Goal: Task Accomplishment & Management: Manage account settings

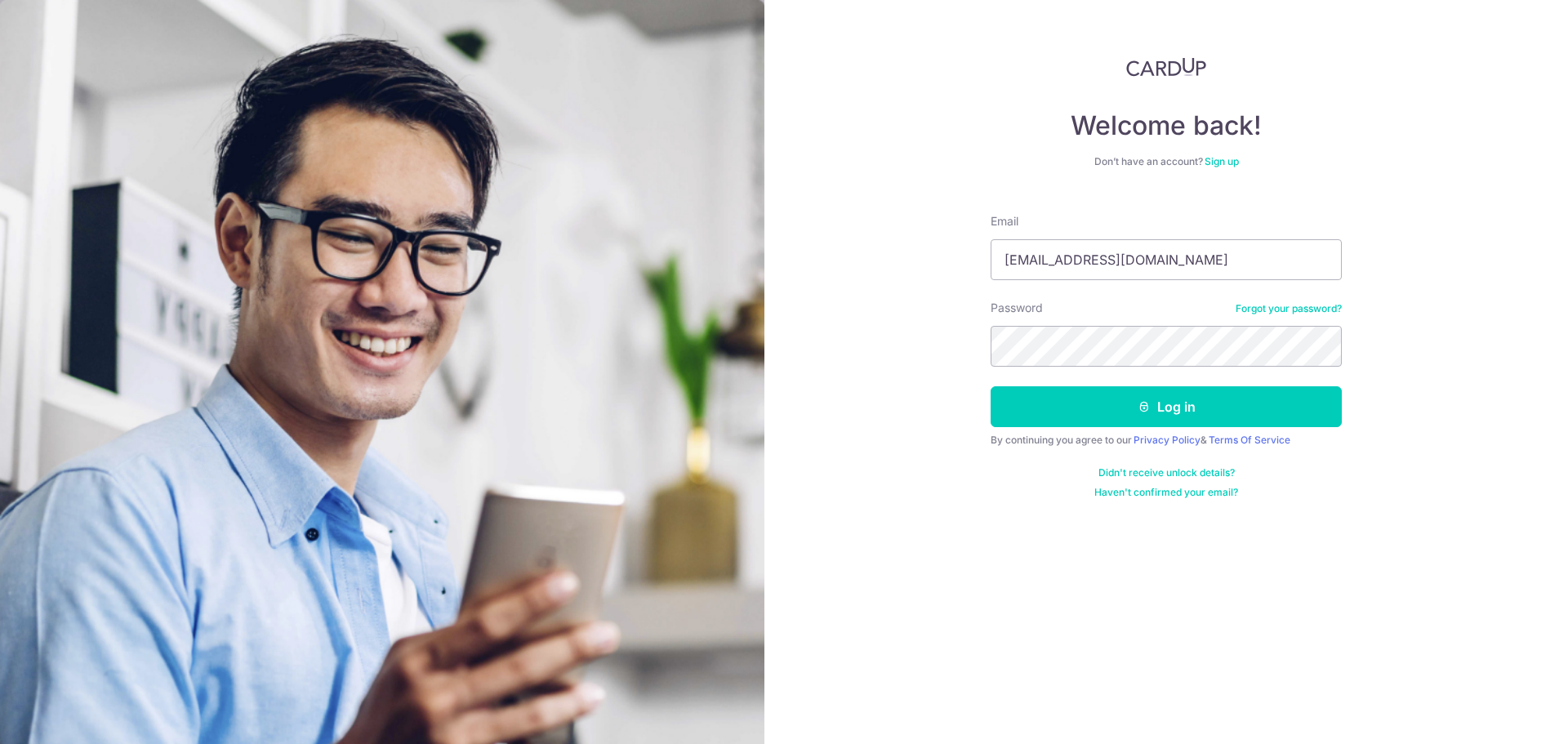
type input "[EMAIL_ADDRESS][DOMAIN_NAME]"
click at [1163, 407] on button "Log in" at bounding box center [1166, 406] width 351 height 40
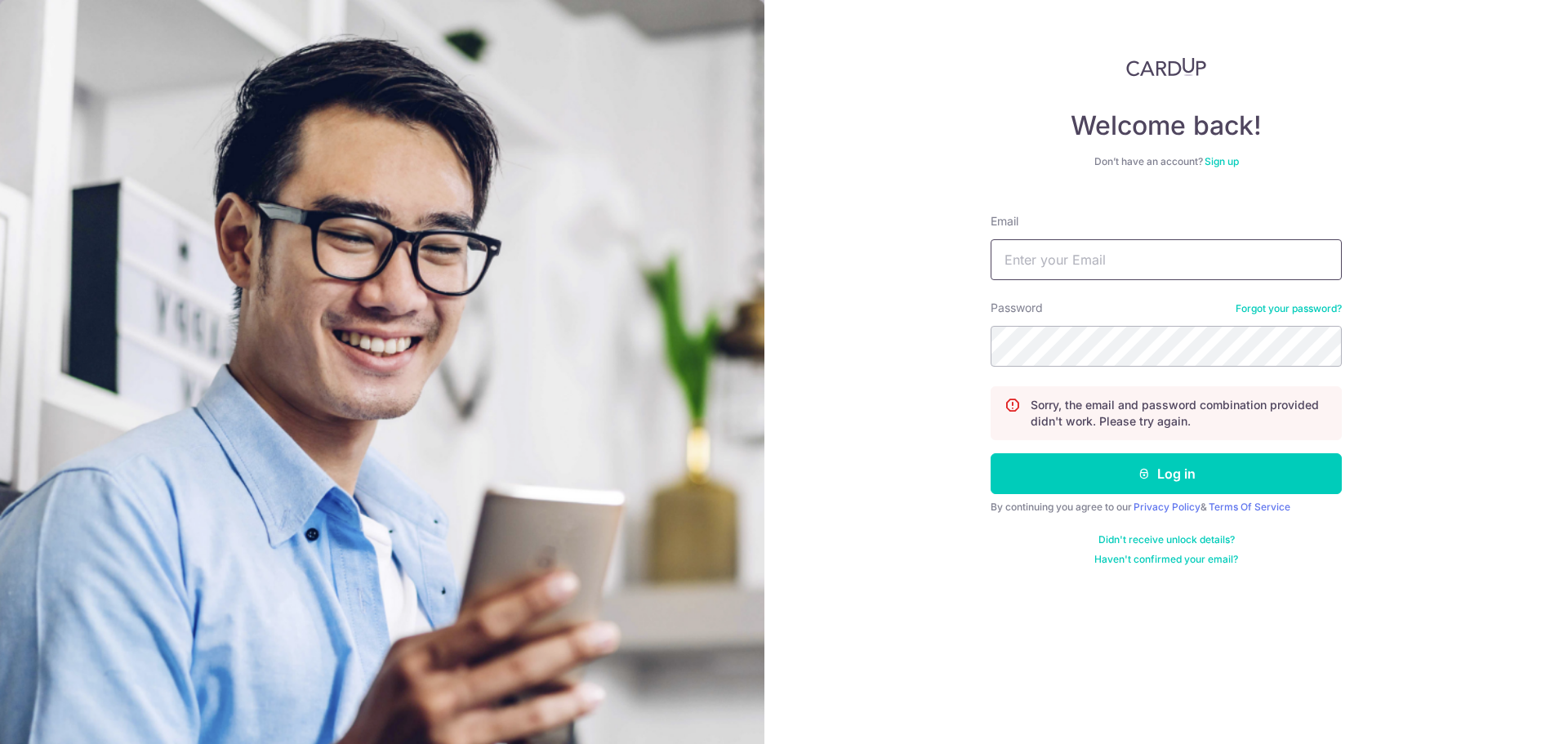
click at [1074, 270] on input "Email" at bounding box center [1166, 259] width 351 height 40
type input "[EMAIL_ADDRESS][DOMAIN_NAME]"
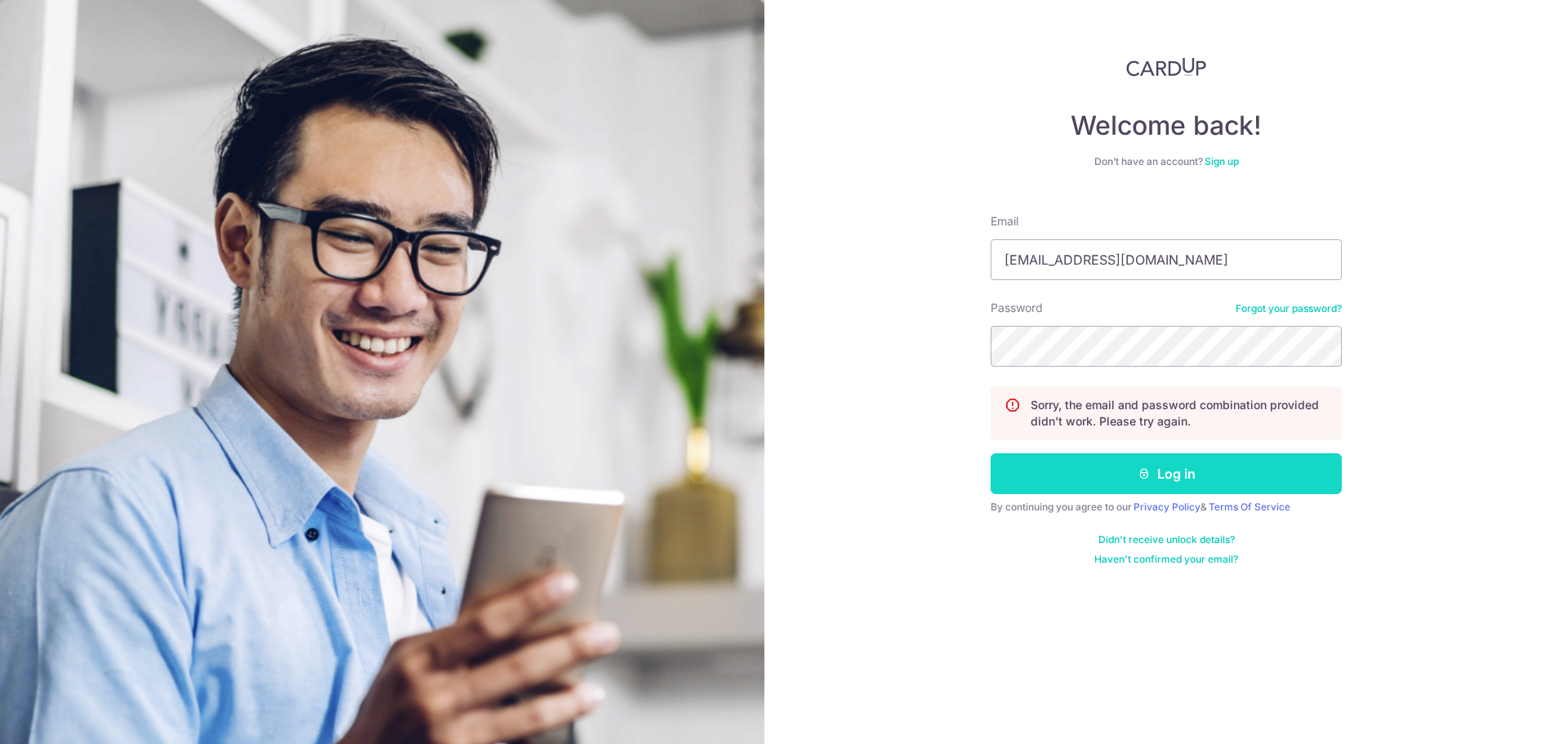
click at [1148, 465] on button "Log in" at bounding box center [1166, 473] width 351 height 40
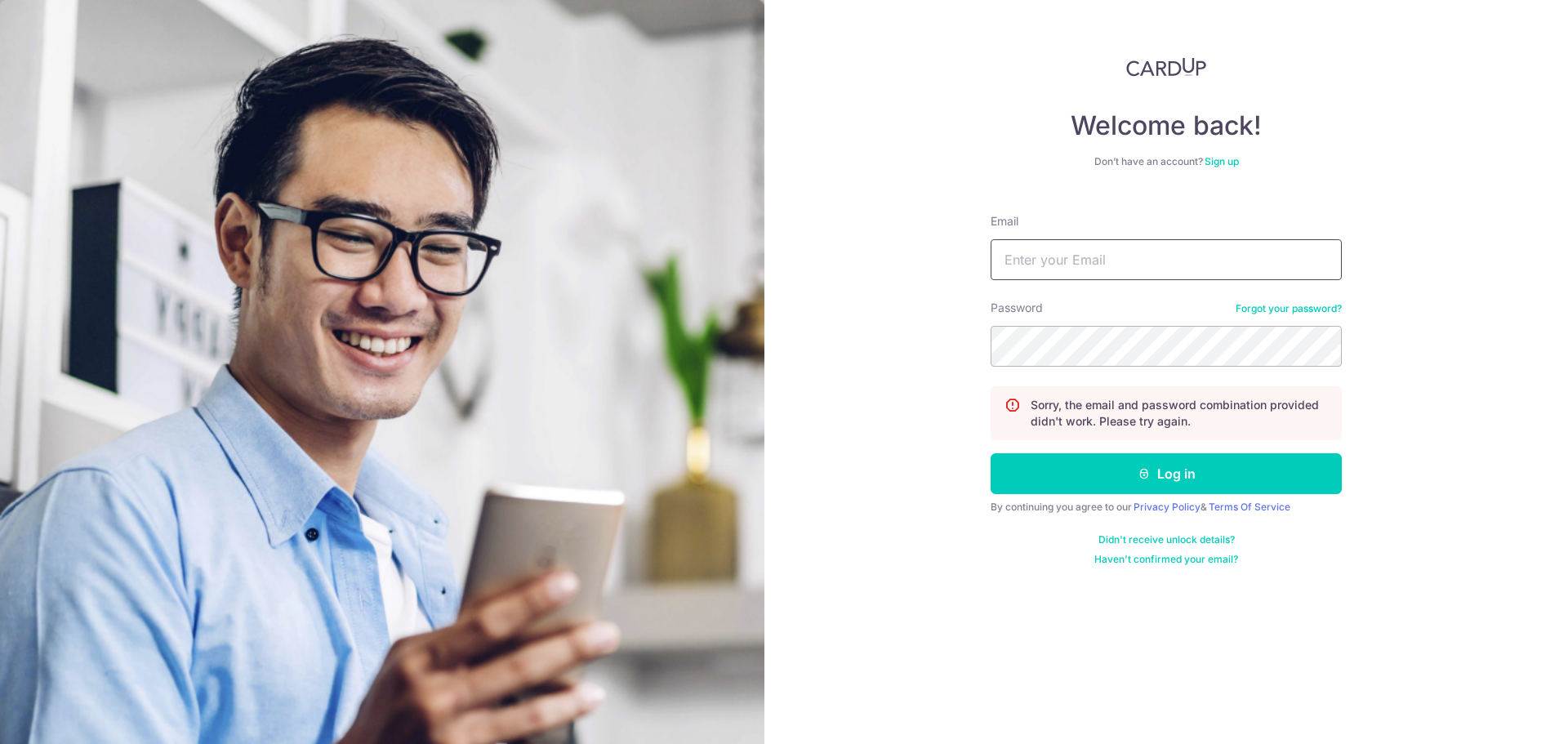
click at [1049, 263] on input "Email" at bounding box center [1166, 259] width 351 height 40
type input "[EMAIL_ADDRESS][DOMAIN_NAME]"
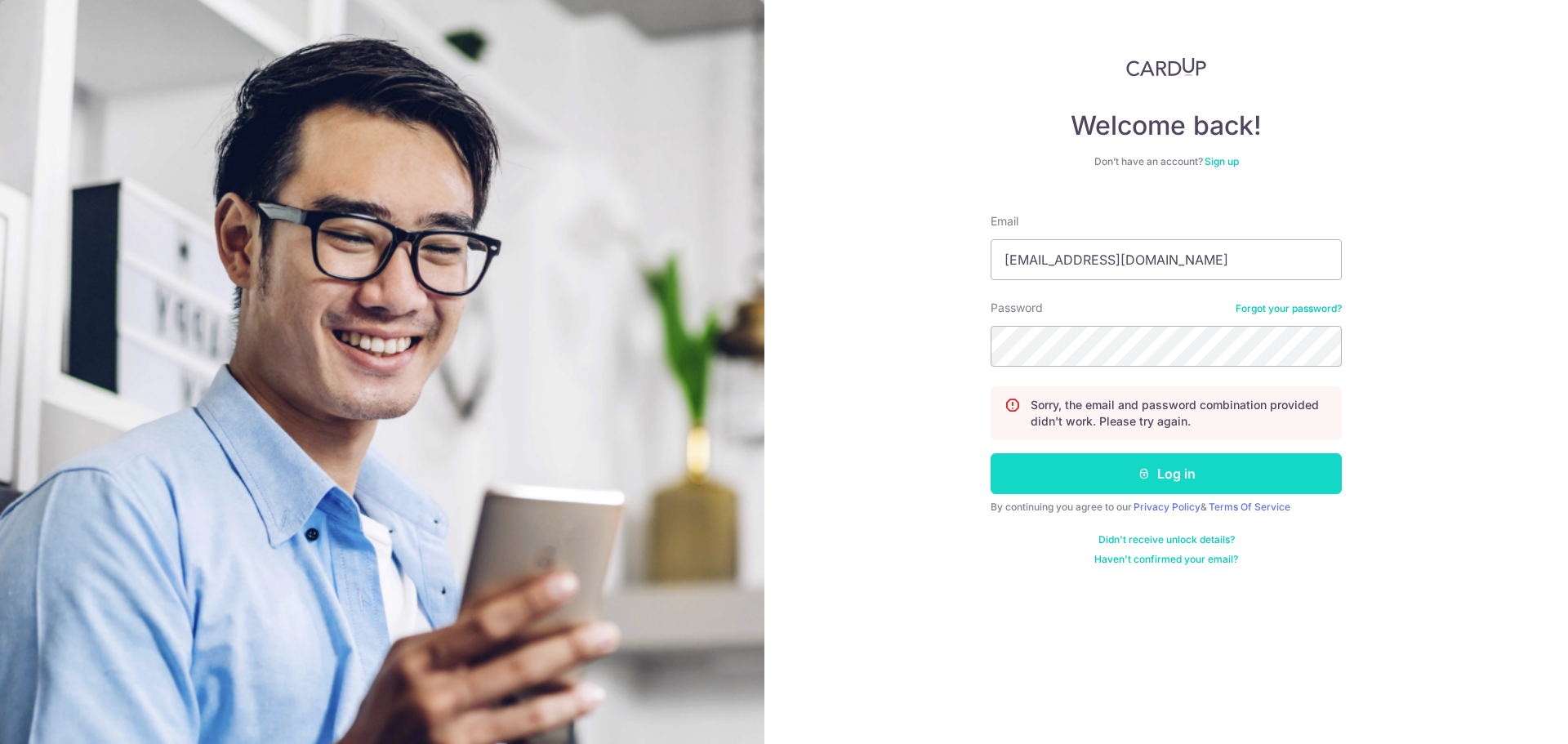
click at [1166, 472] on button "Log in" at bounding box center [1166, 473] width 351 height 40
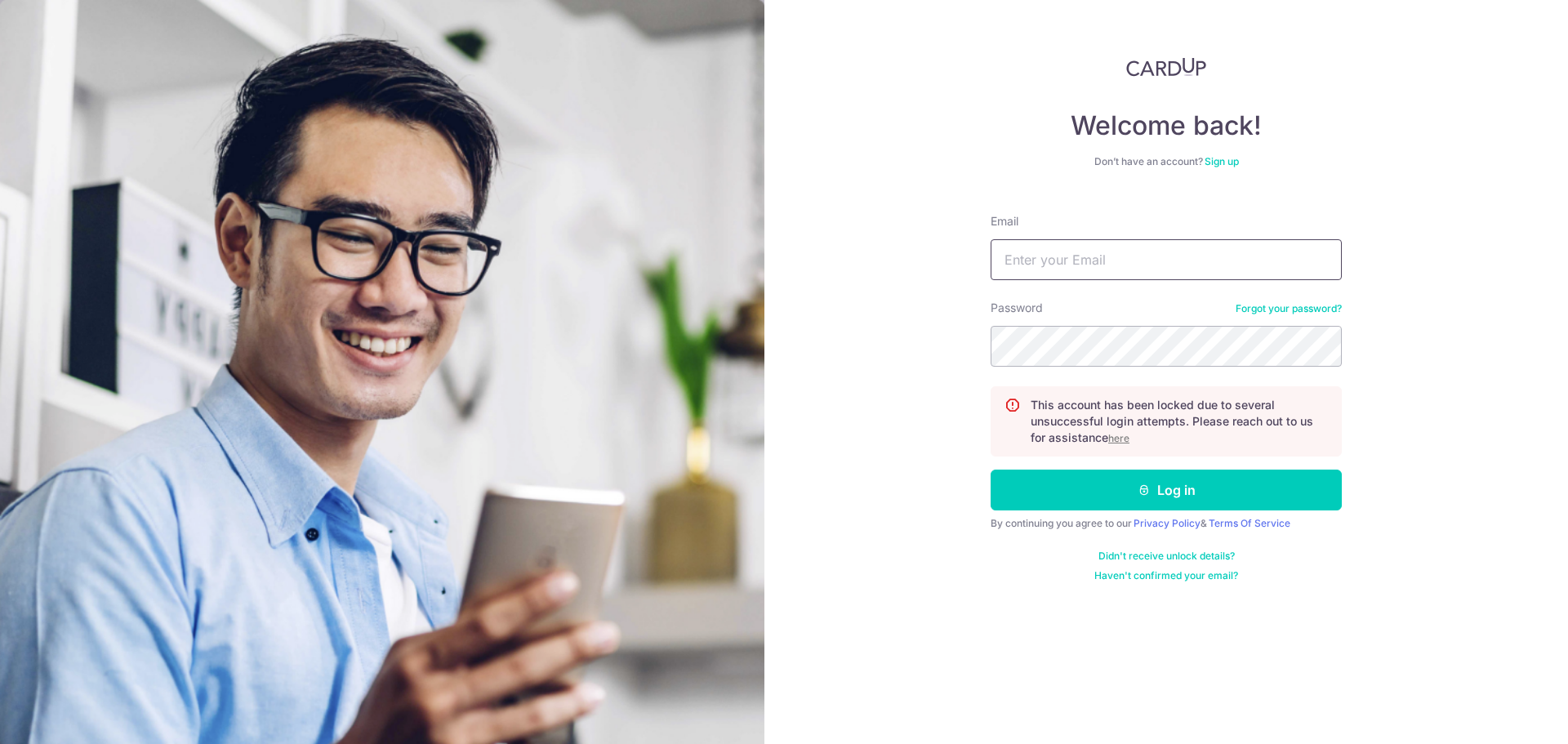
click at [1052, 256] on input "Email" at bounding box center [1166, 259] width 351 height 40
type input "[EMAIL_ADDRESS][DOMAIN_NAME]"
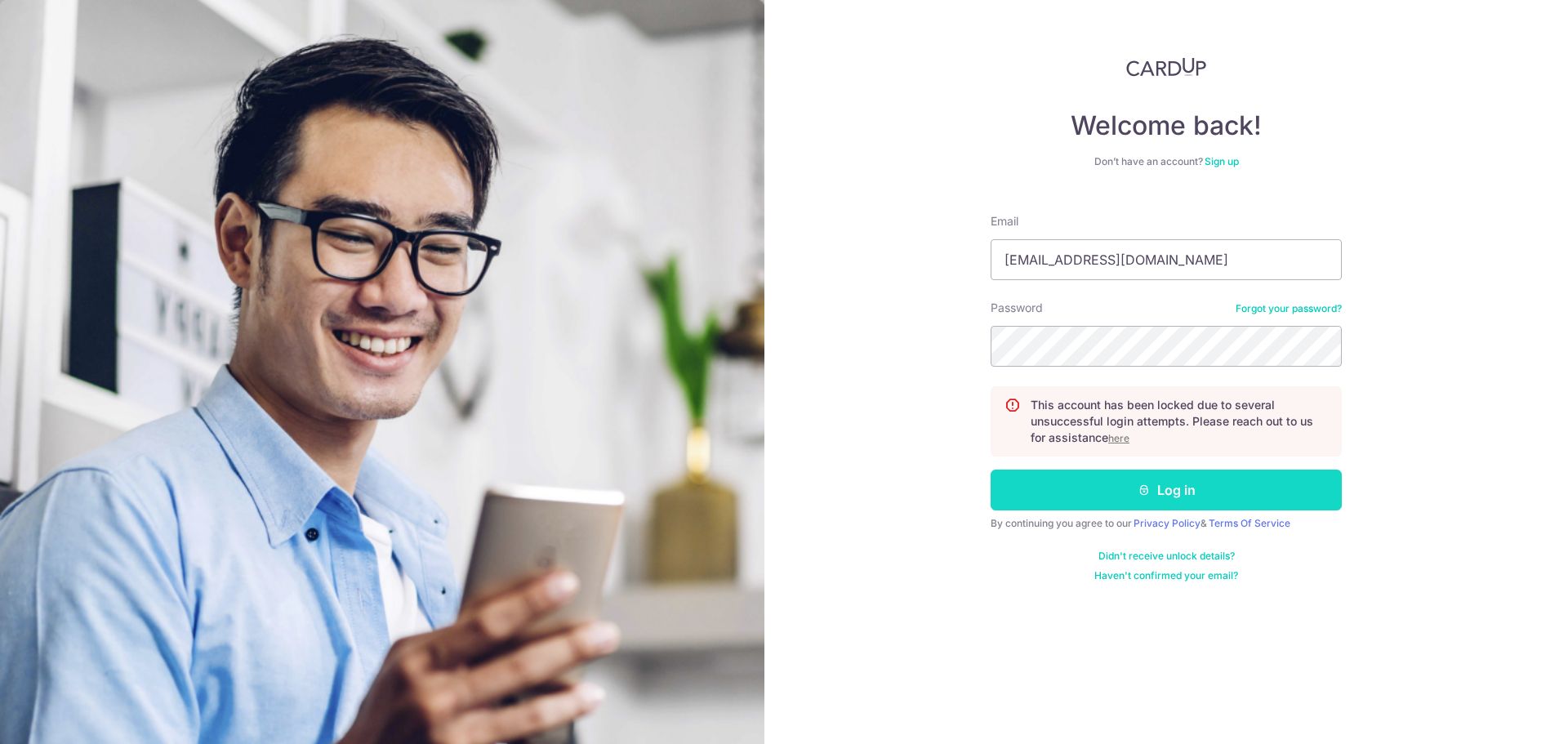
click at [1147, 490] on icon "submit" at bounding box center [1144, 490] width 13 height 13
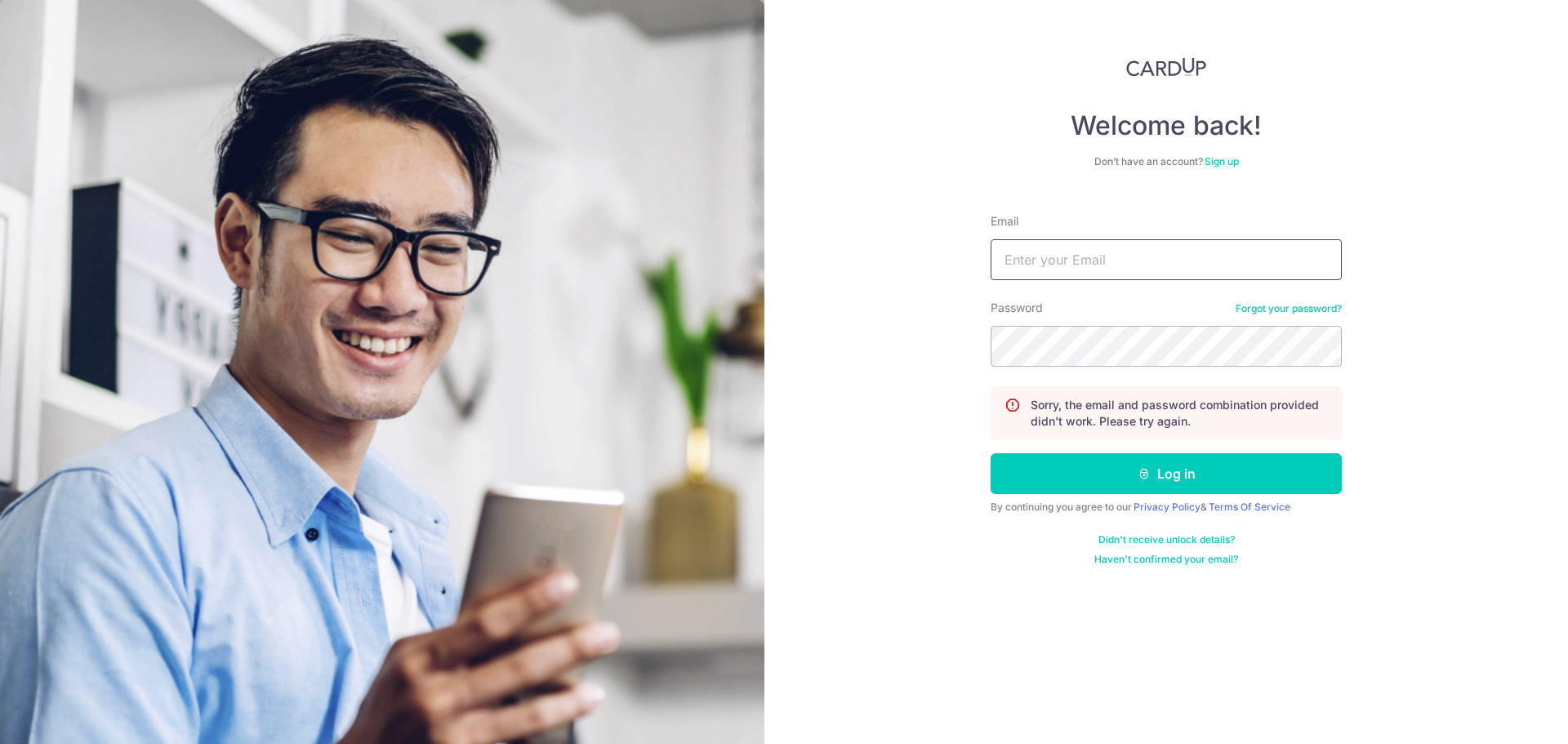
click at [1028, 261] on input "Email" at bounding box center [1166, 259] width 351 height 40
type input "[EMAIL_ADDRESS][DOMAIN_NAME]"
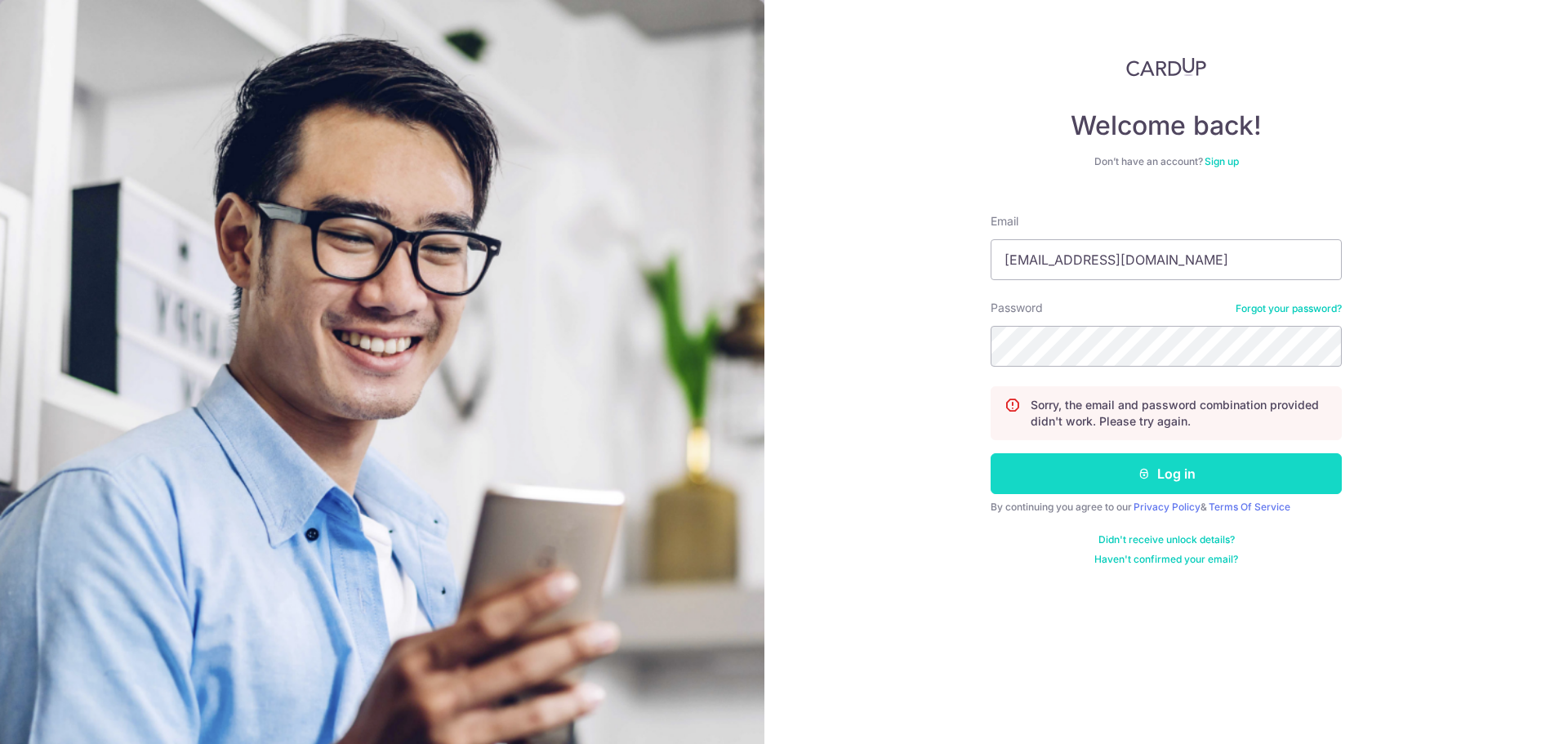
click at [1190, 477] on button "Log in" at bounding box center [1166, 473] width 351 height 40
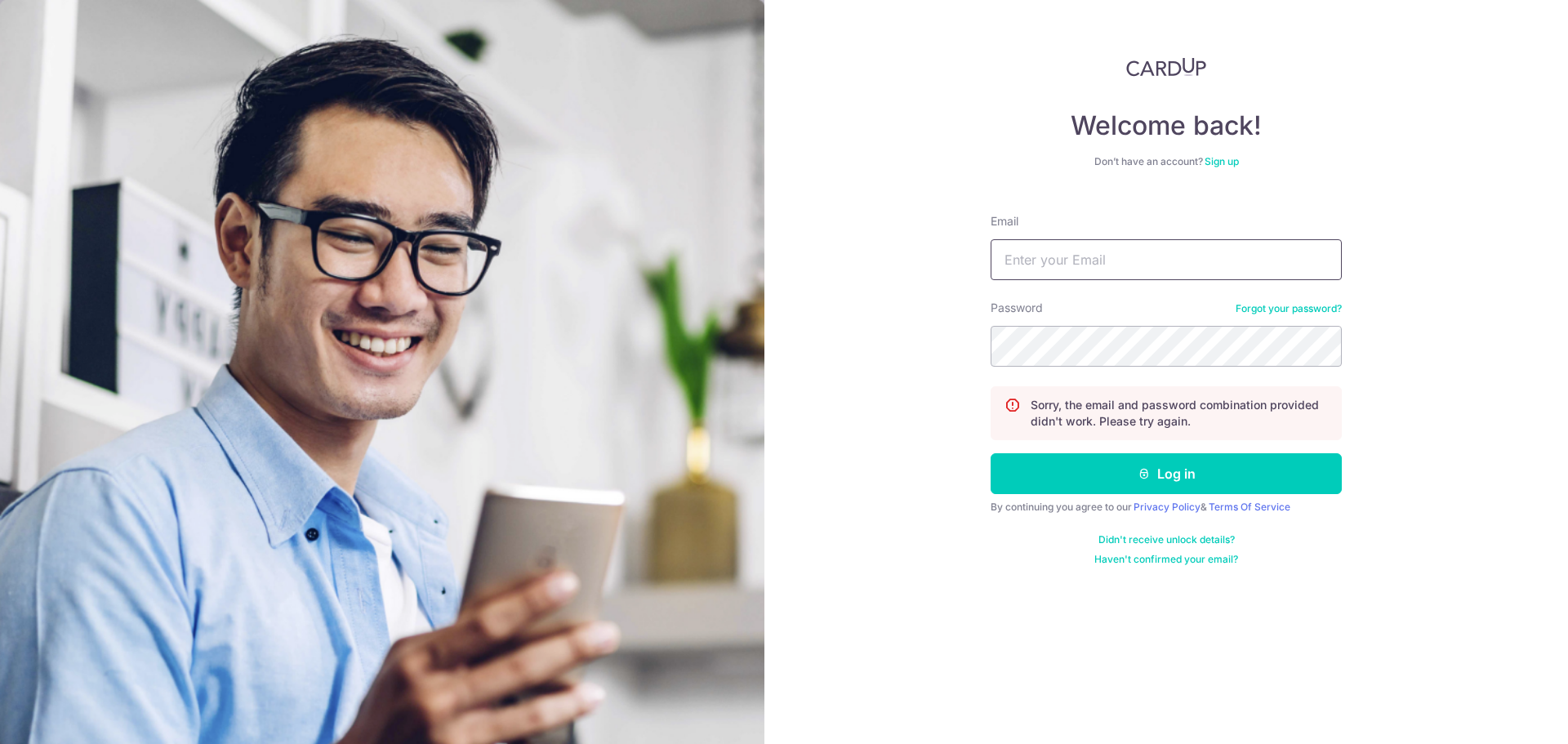
click at [1058, 272] on input "Email" at bounding box center [1166, 259] width 351 height 40
type input "[EMAIL_ADDRESS][DOMAIN_NAME]"
click at [1303, 305] on link "Forgot your password?" at bounding box center [1289, 309] width 107 height 13
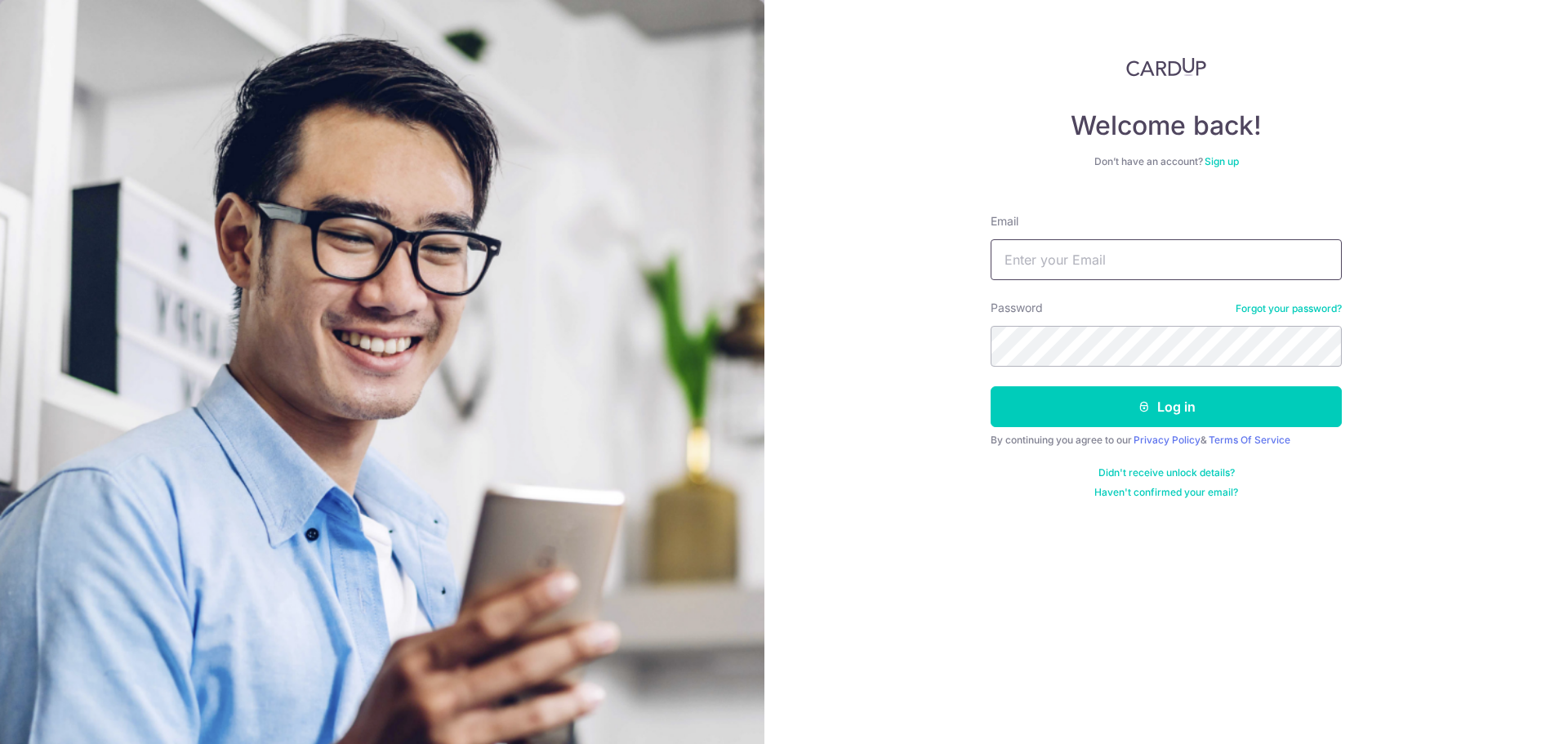
click at [1022, 248] on input "Email" at bounding box center [1166, 259] width 351 height 40
type input "[EMAIL_ADDRESS][DOMAIN_NAME]"
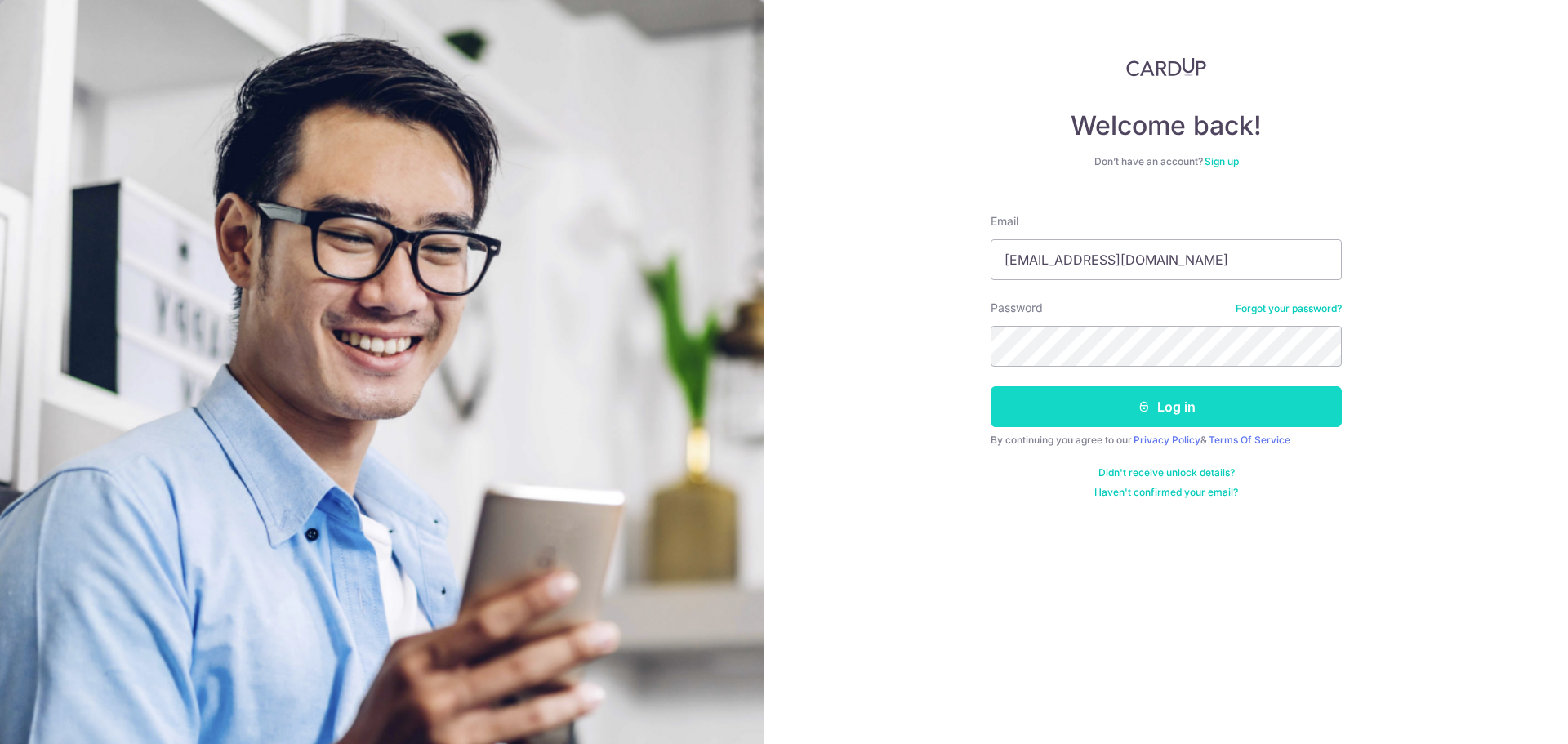
click at [1149, 409] on icon "submit" at bounding box center [1144, 406] width 13 height 13
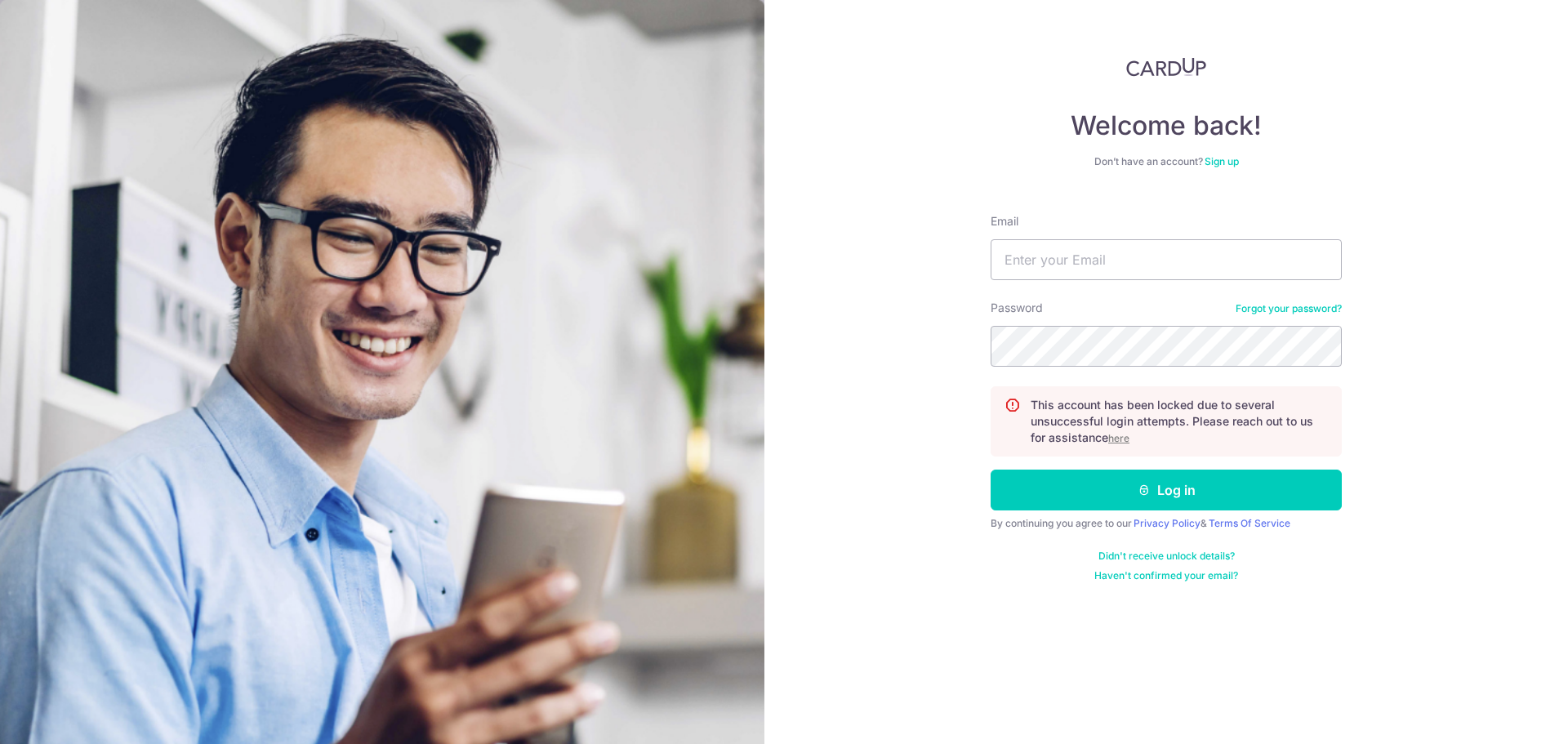
click at [1118, 437] on u "here" at bounding box center [1119, 437] width 21 height 12
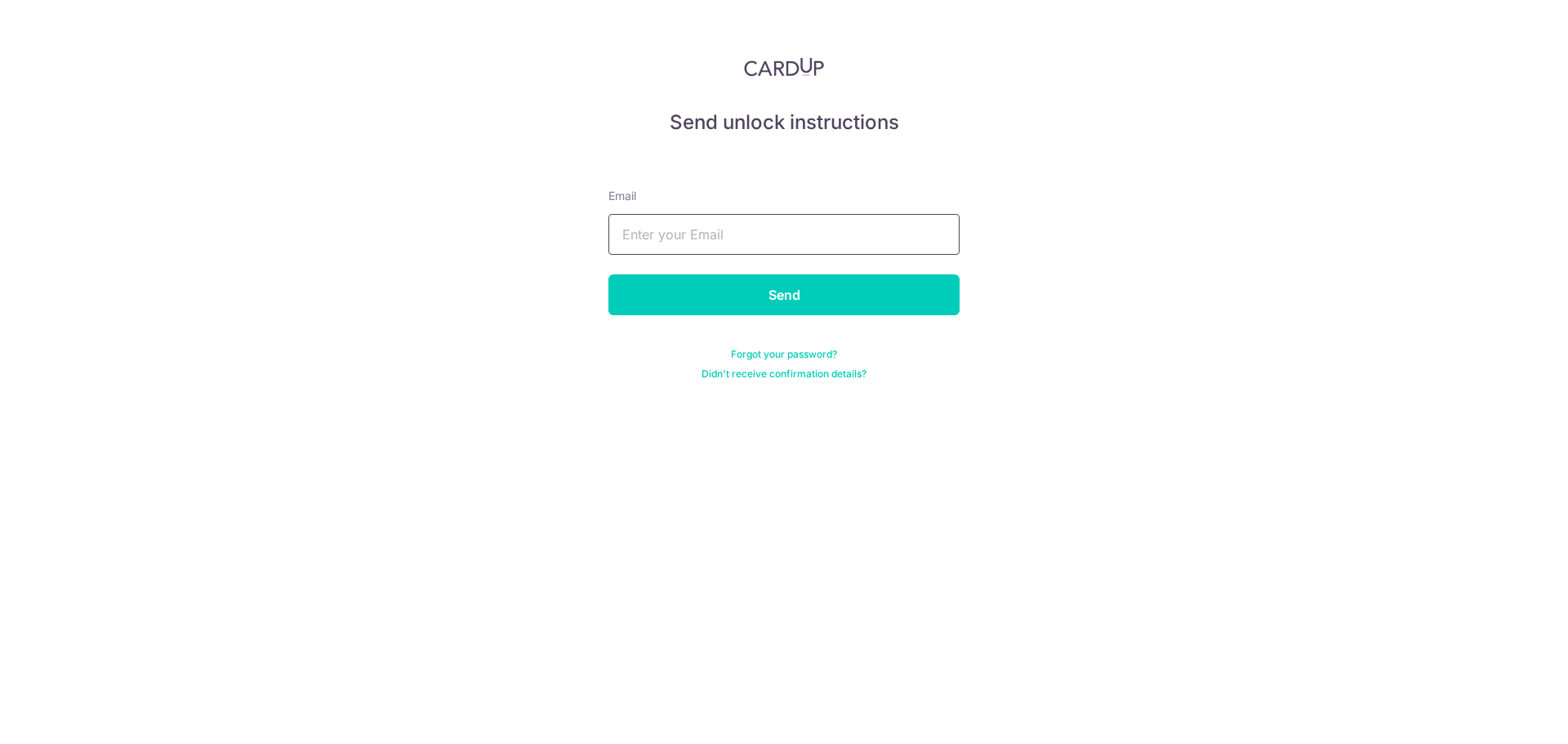
click at [689, 238] on input "text" at bounding box center [784, 234] width 351 height 40
type input "[EMAIL_ADDRESS][DOMAIN_NAME]"
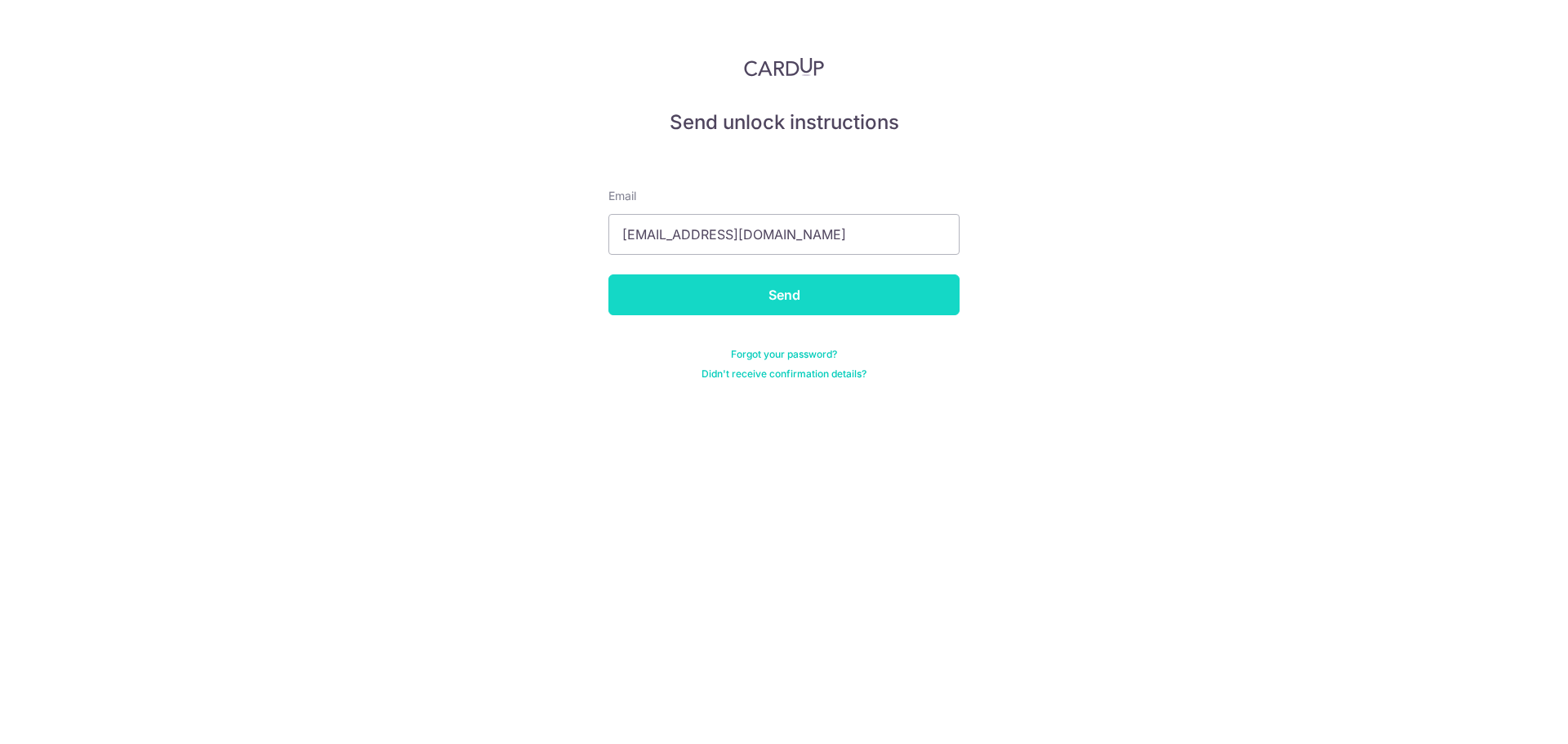
click at [720, 294] on input "Send" at bounding box center [784, 295] width 351 height 40
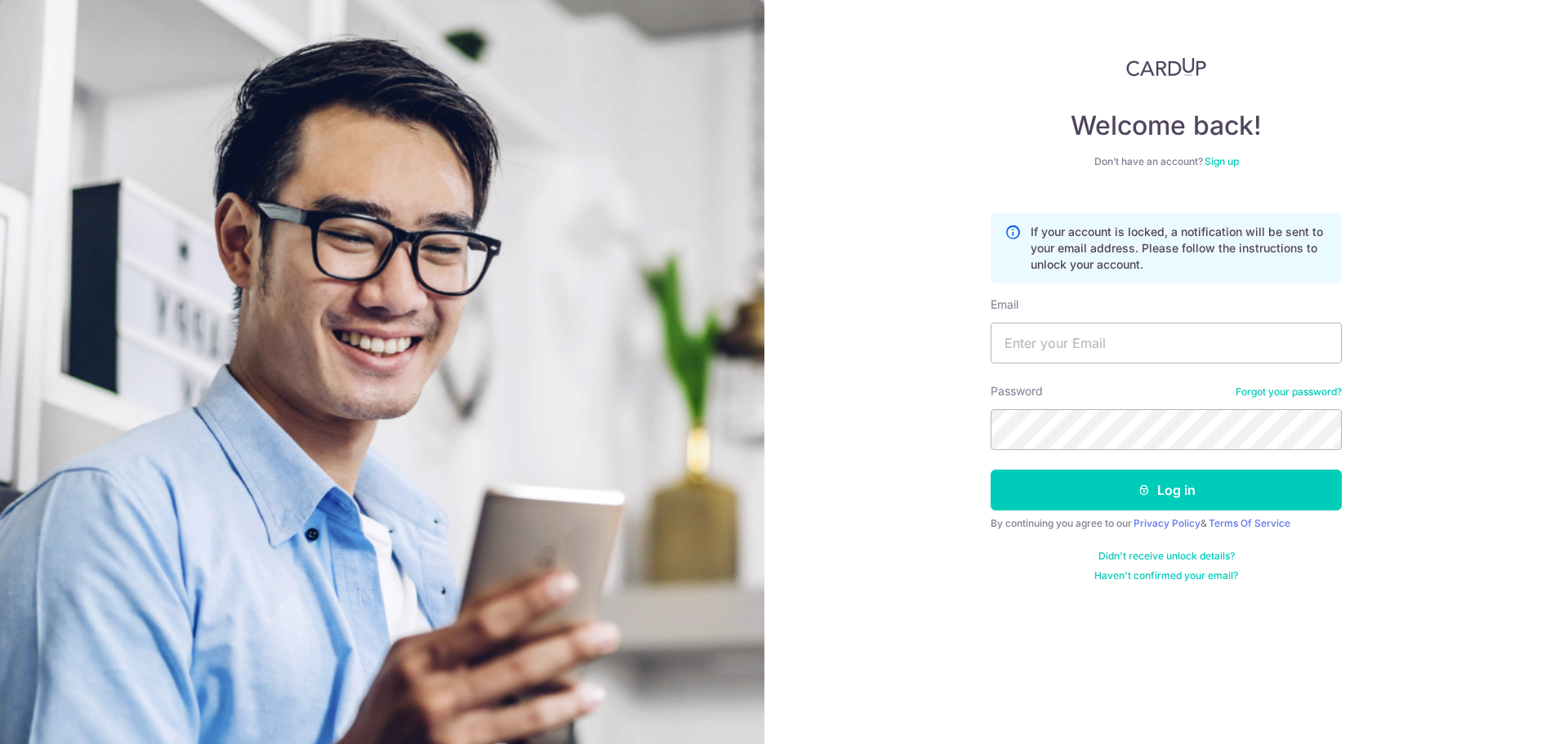
click at [1303, 388] on link "Forgot your password?" at bounding box center [1289, 391] width 107 height 13
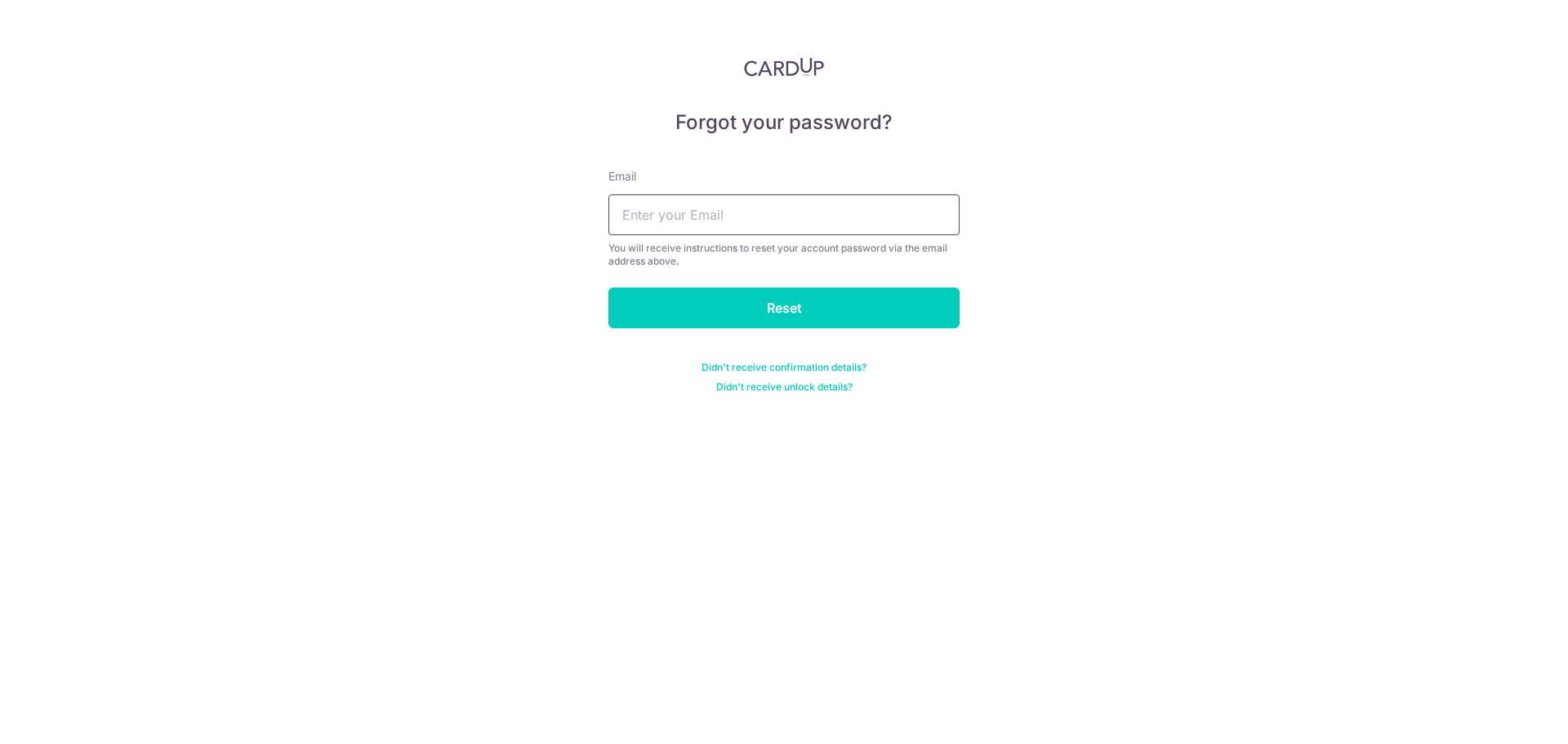
click at [748, 209] on input "text" at bounding box center [784, 214] width 351 height 40
type input "[EMAIL_ADDRESS][DOMAIN_NAME]"
click at [744, 306] on input "Reset" at bounding box center [784, 308] width 351 height 40
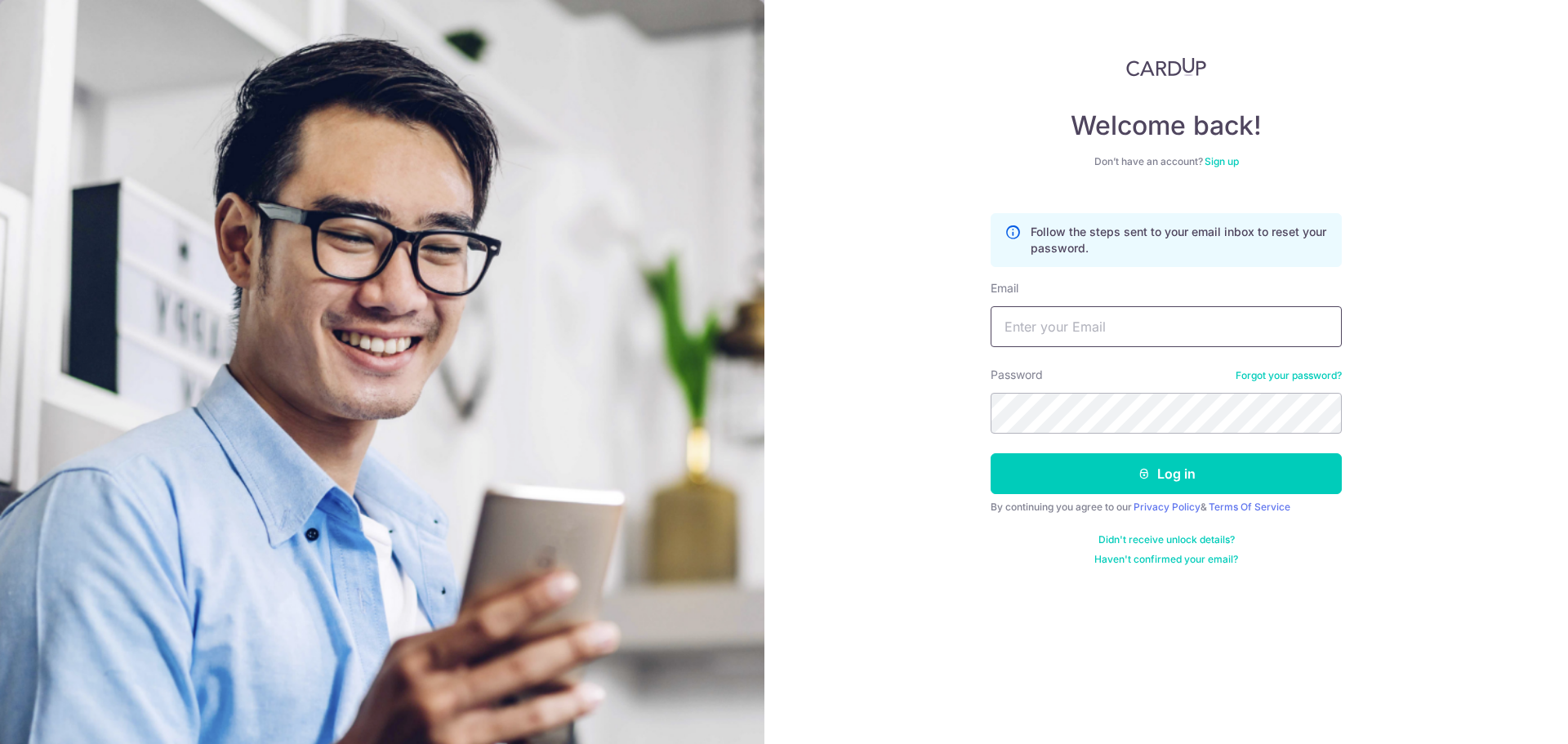
click at [1045, 327] on input "Email" at bounding box center [1166, 326] width 351 height 40
type input "[EMAIL_ADDRESS][DOMAIN_NAME]"
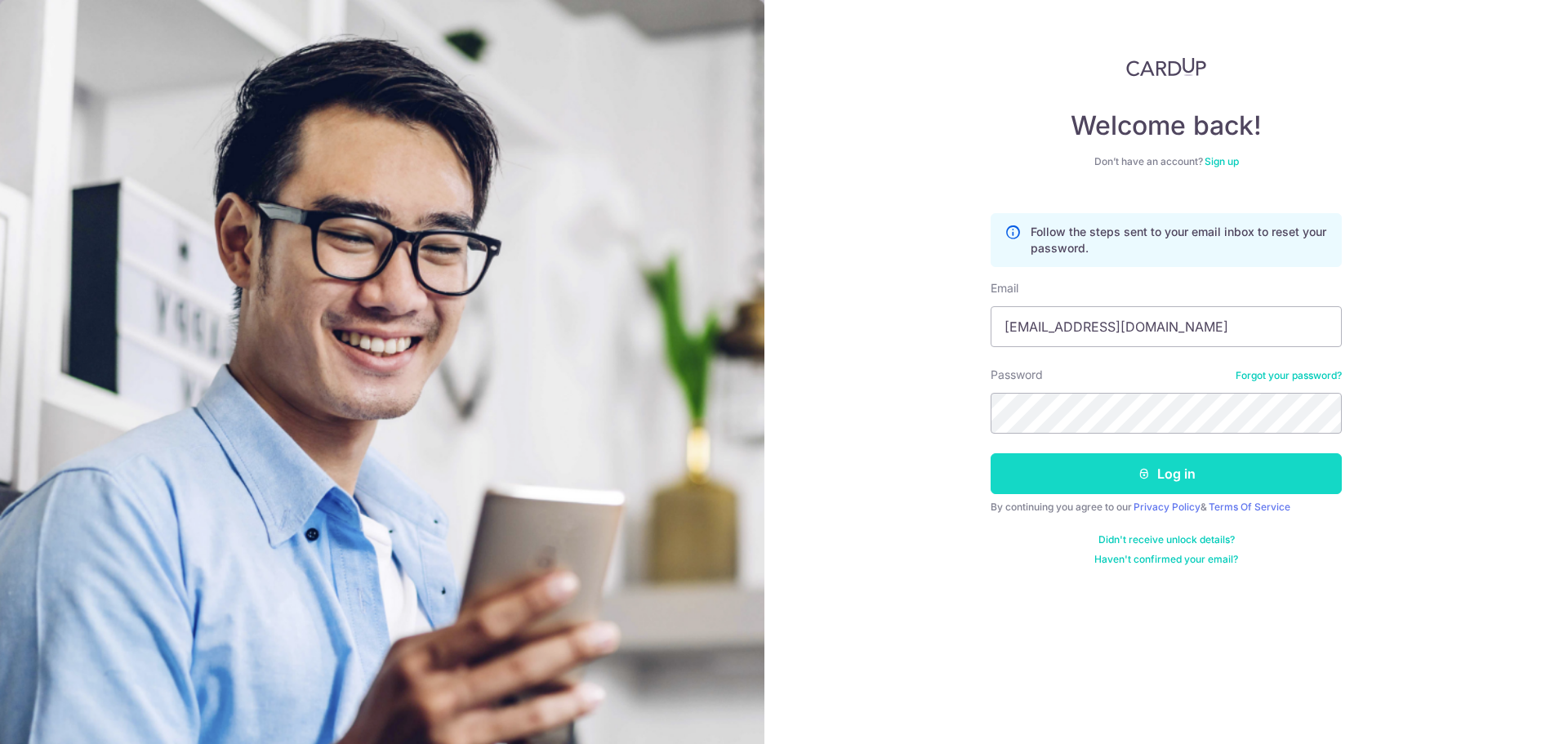
click at [1190, 466] on button "Log in" at bounding box center [1166, 473] width 351 height 40
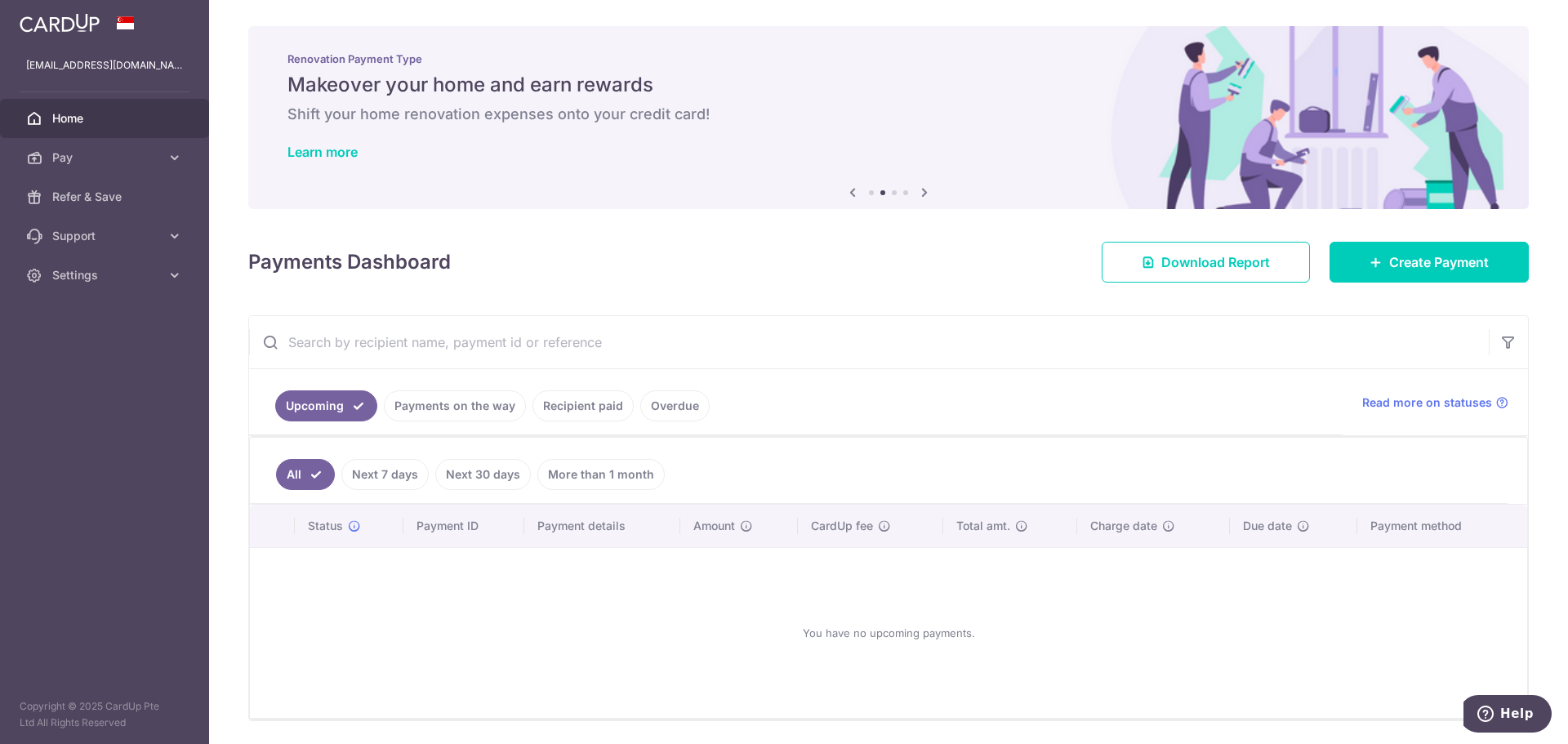
scroll to position [54, 0]
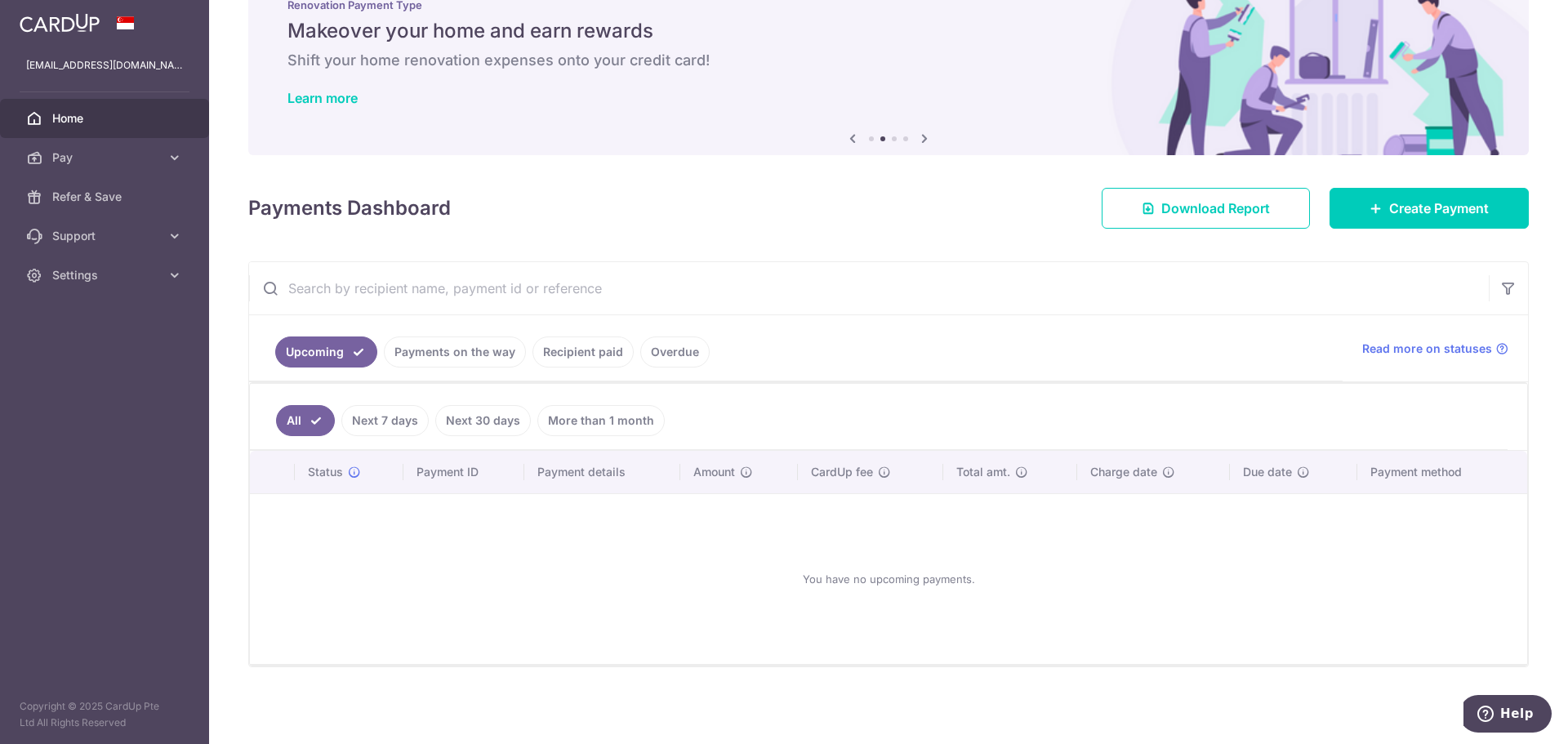
click at [578, 348] on link "Recipient paid" at bounding box center [583, 352] width 101 height 31
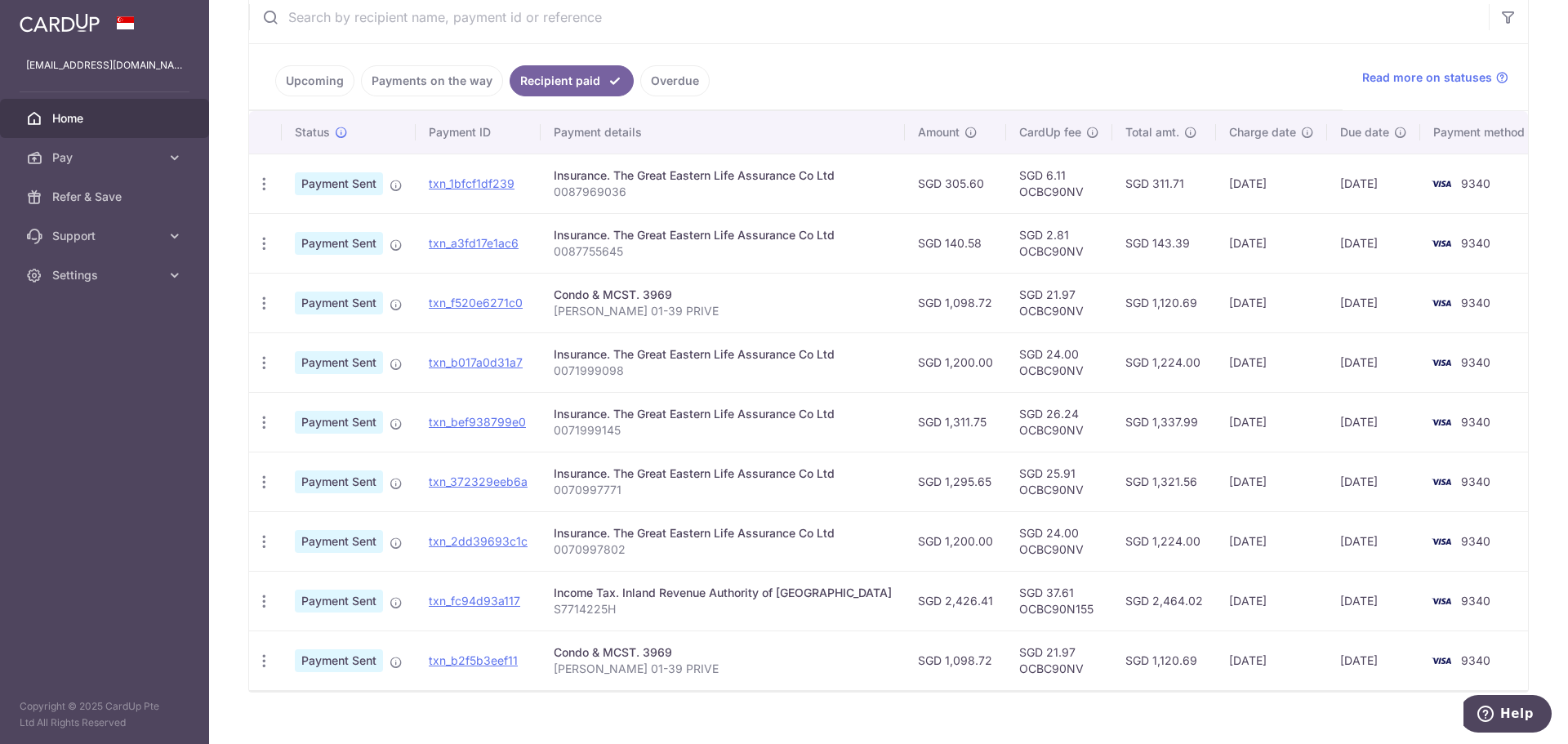
scroll to position [326, 0]
click at [477, 299] on link "txn_f520e6271c0" at bounding box center [476, 300] width 94 height 14
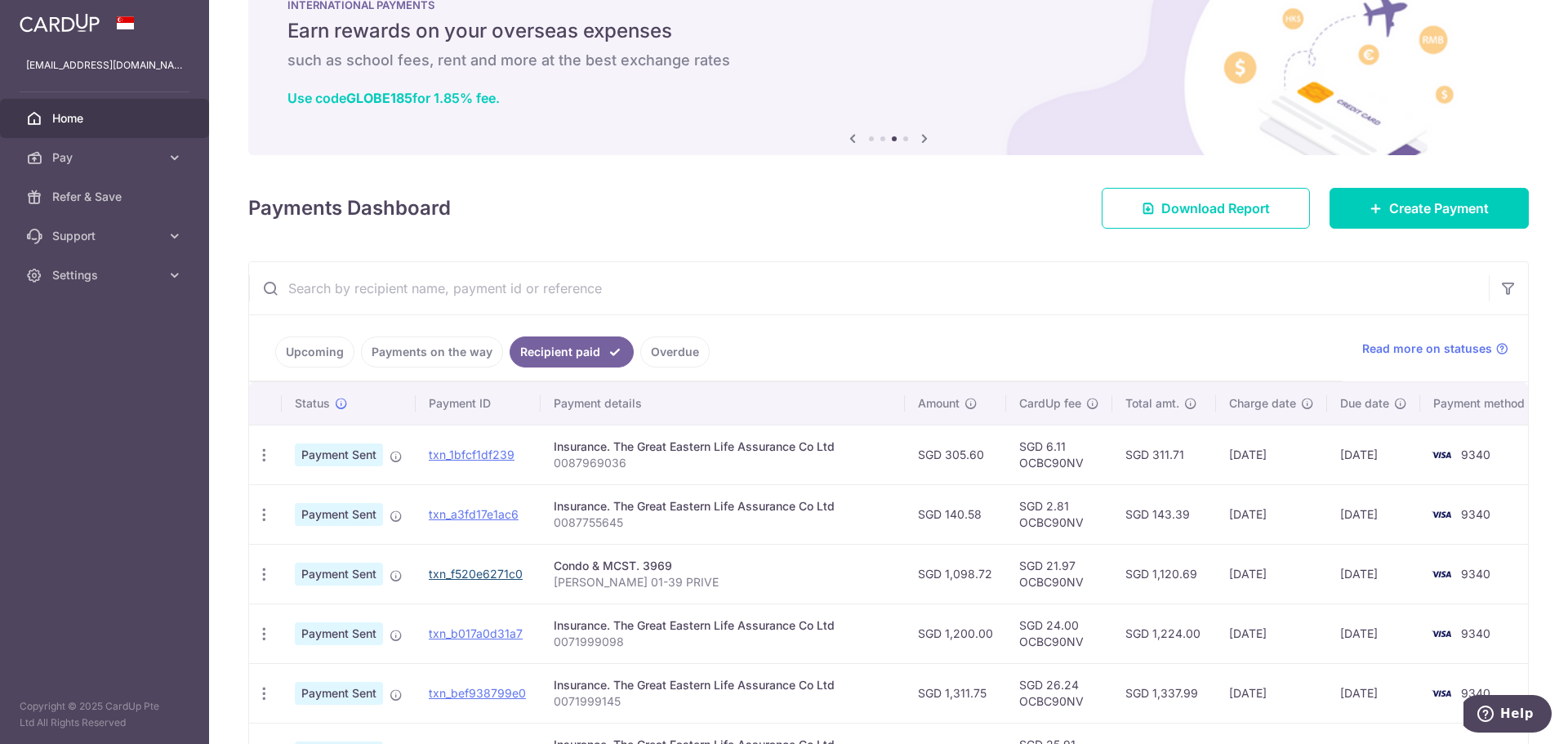
scroll to position [0, 0]
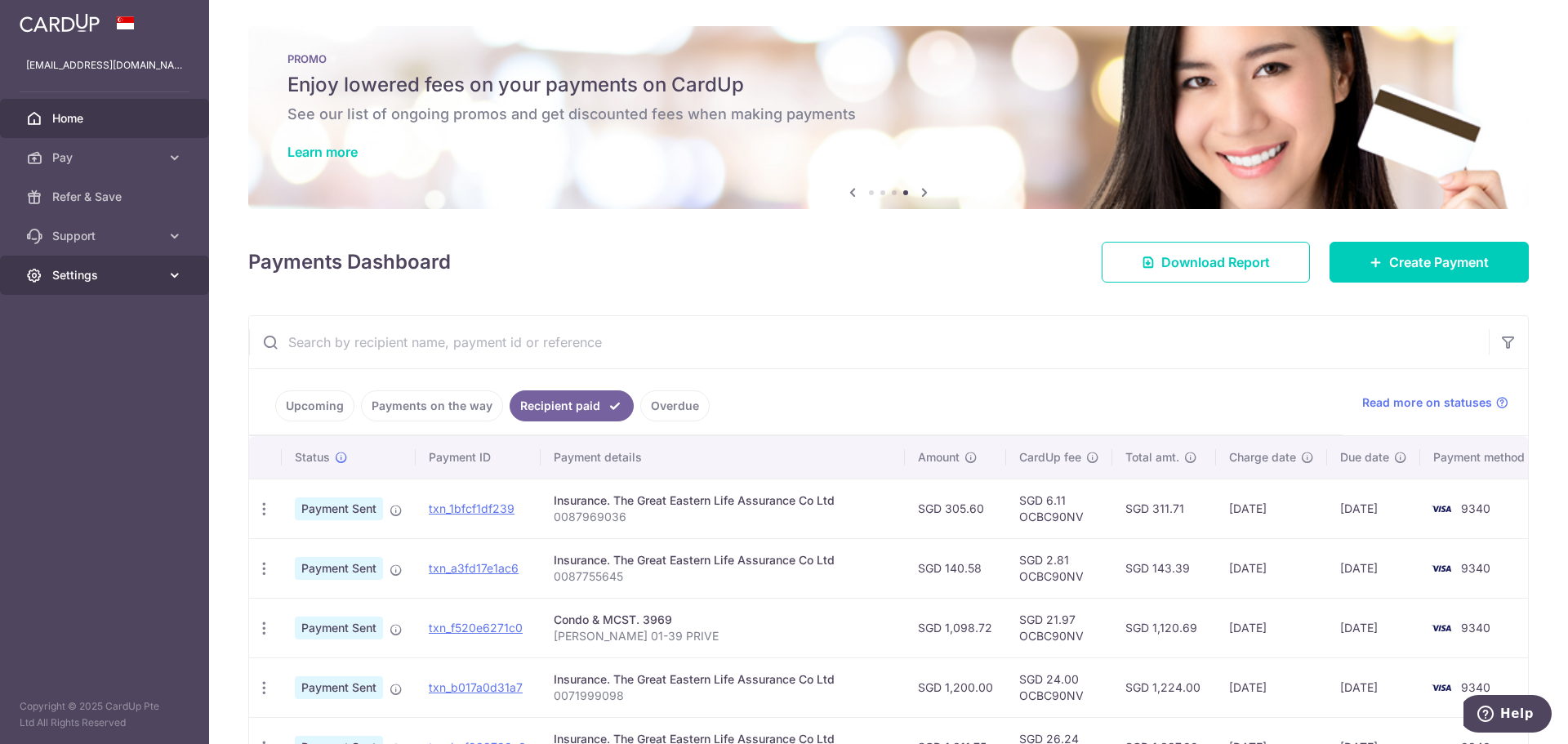
click at [108, 275] on span "Settings" at bounding box center [106, 276] width 108 height 17
click at [105, 310] on span "Account" at bounding box center [106, 314] width 108 height 17
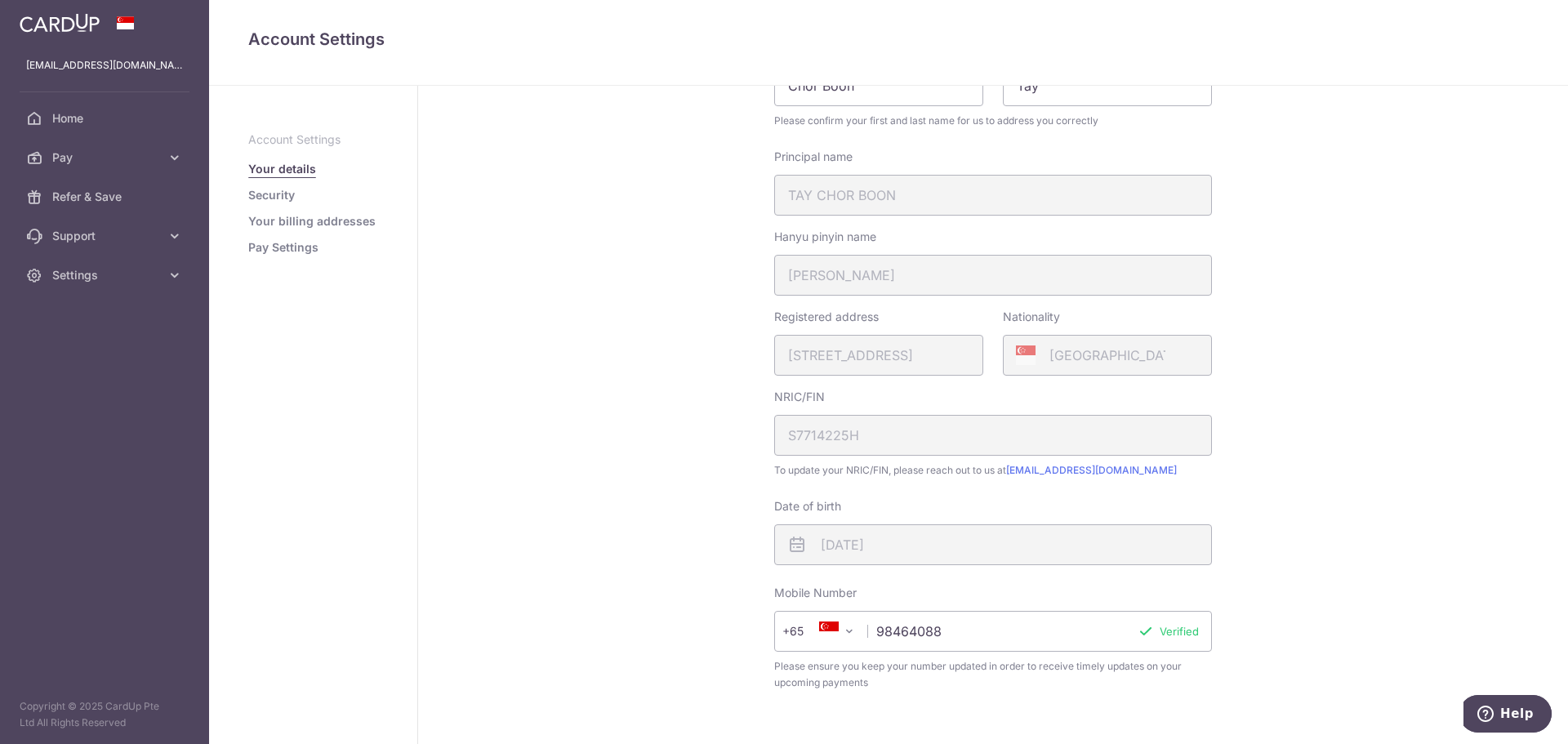
scroll to position [163, 0]
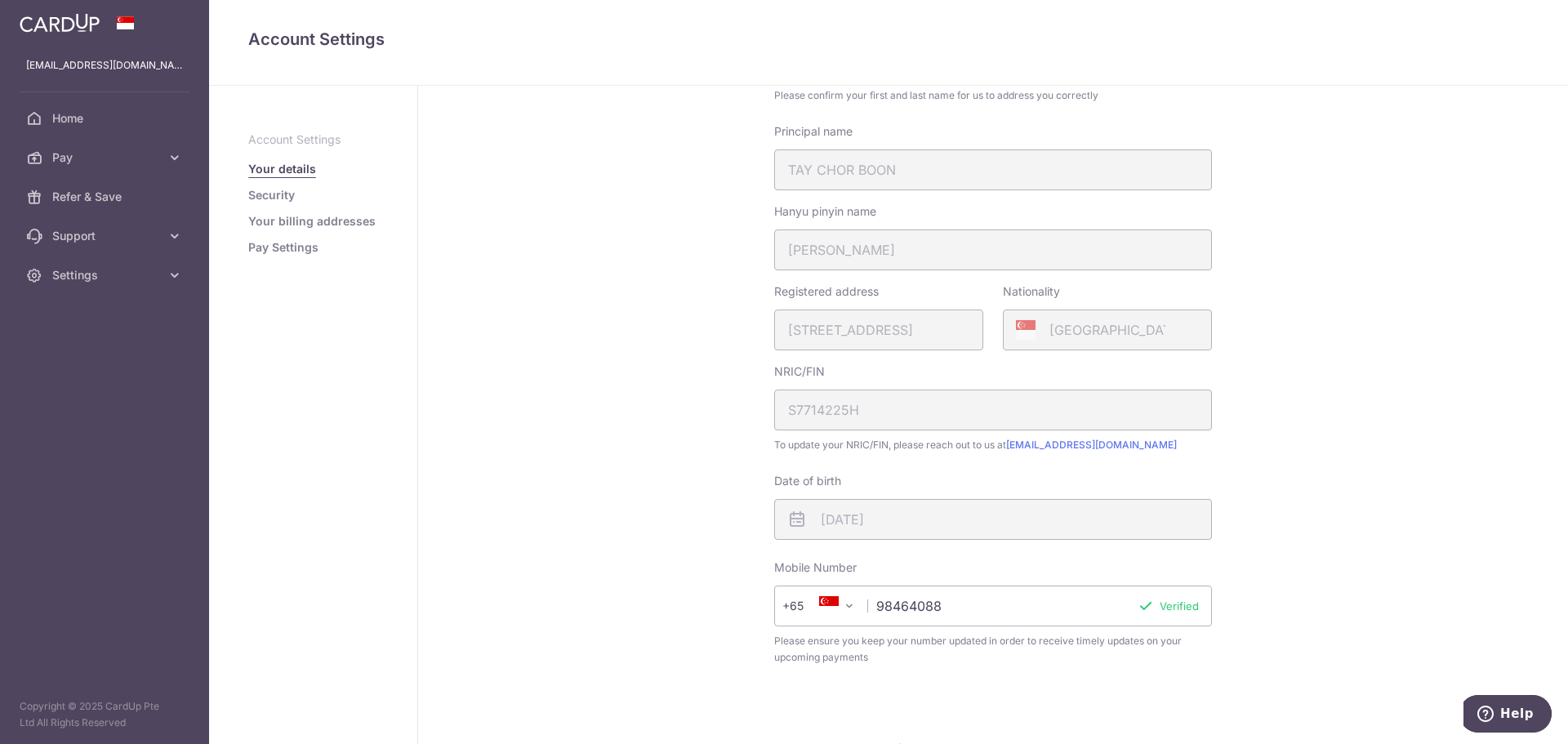
click at [279, 193] on link "Security" at bounding box center [271, 195] width 47 height 17
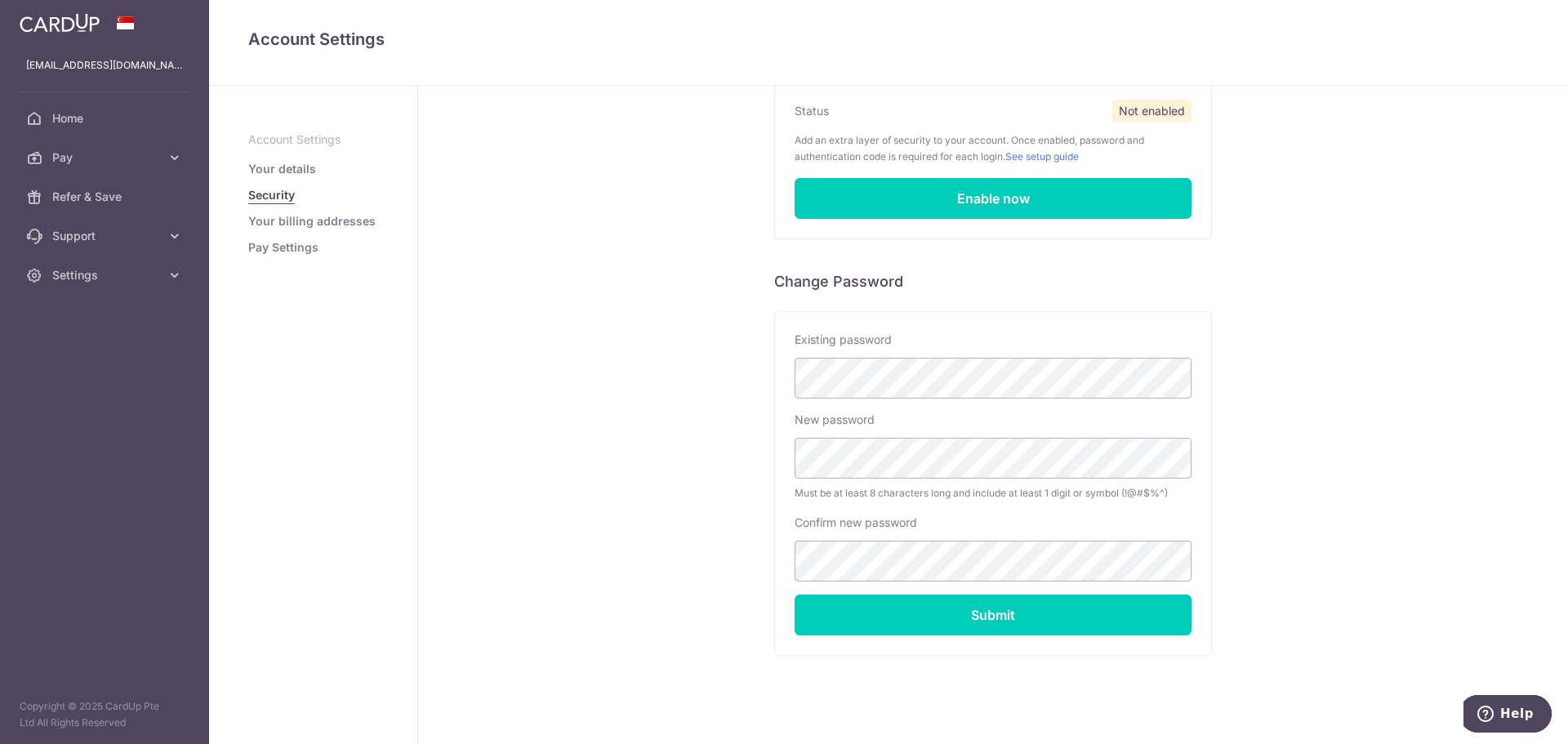
scroll to position [163, 0]
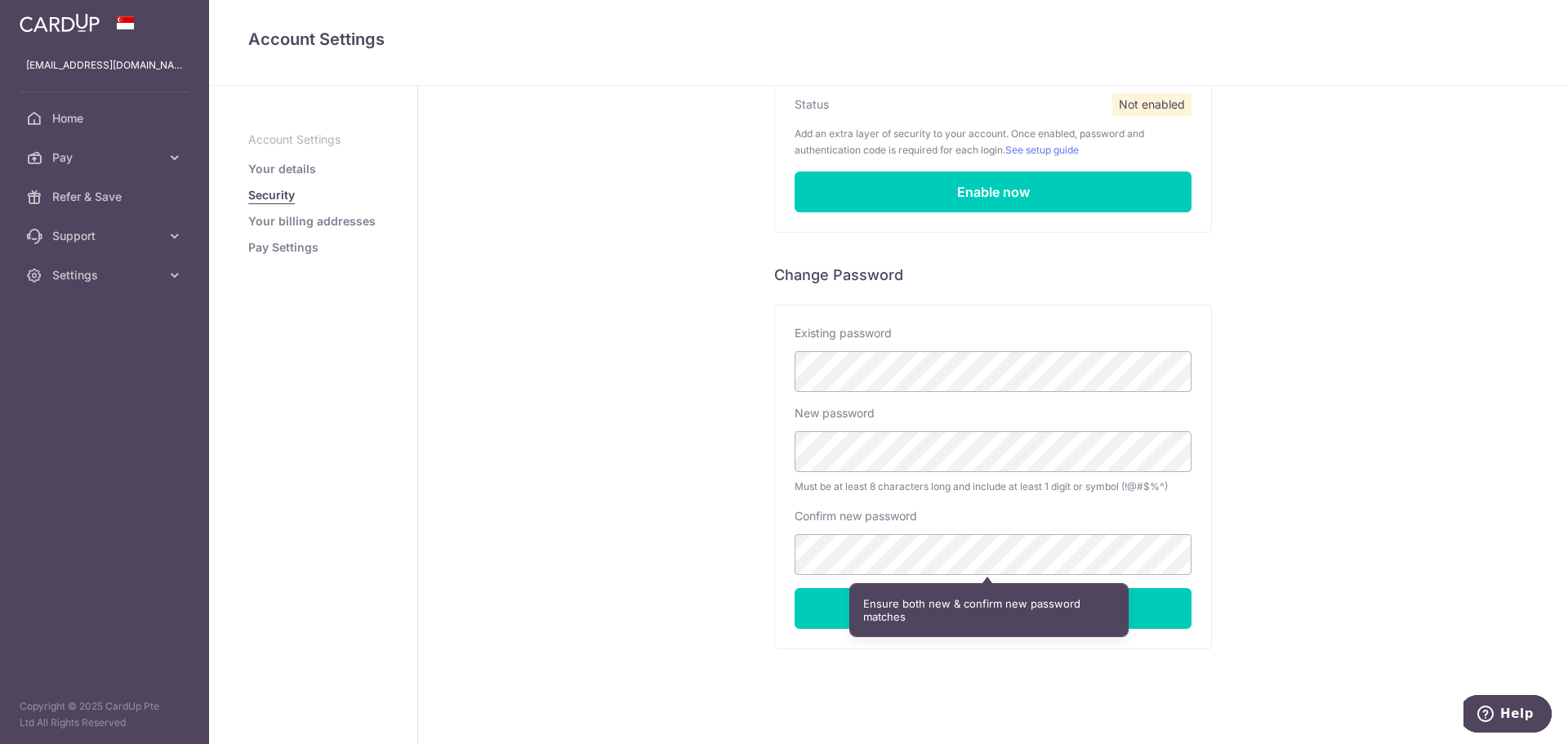
click at [517, 602] on div "Security Two-Factor Authentication Status Not enabled Add an extra layer of sec…" at bounding box center [993, 341] width 1150 height 836
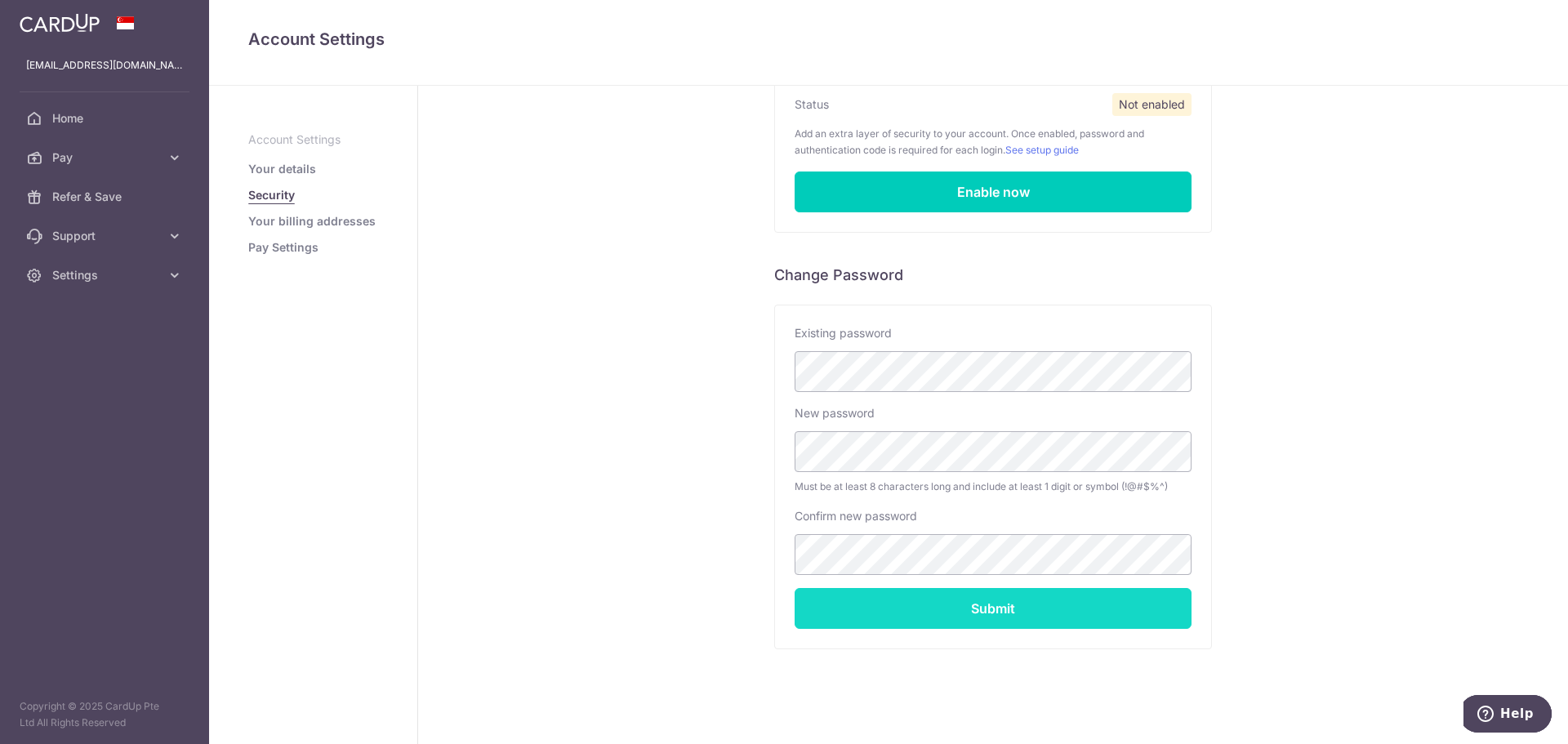
click at [996, 600] on input "Submit" at bounding box center [994, 608] width 397 height 40
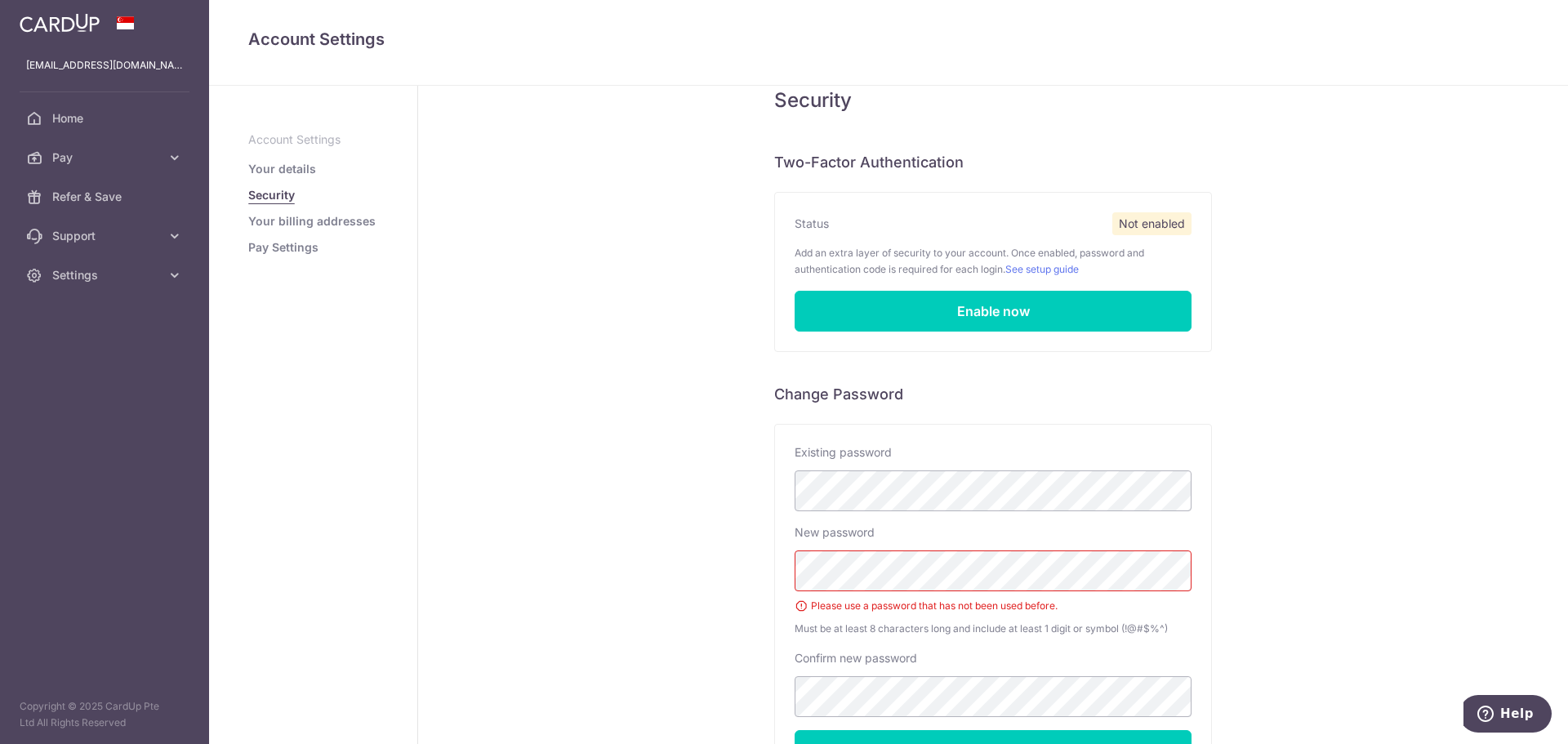
scroll to position [38, 0]
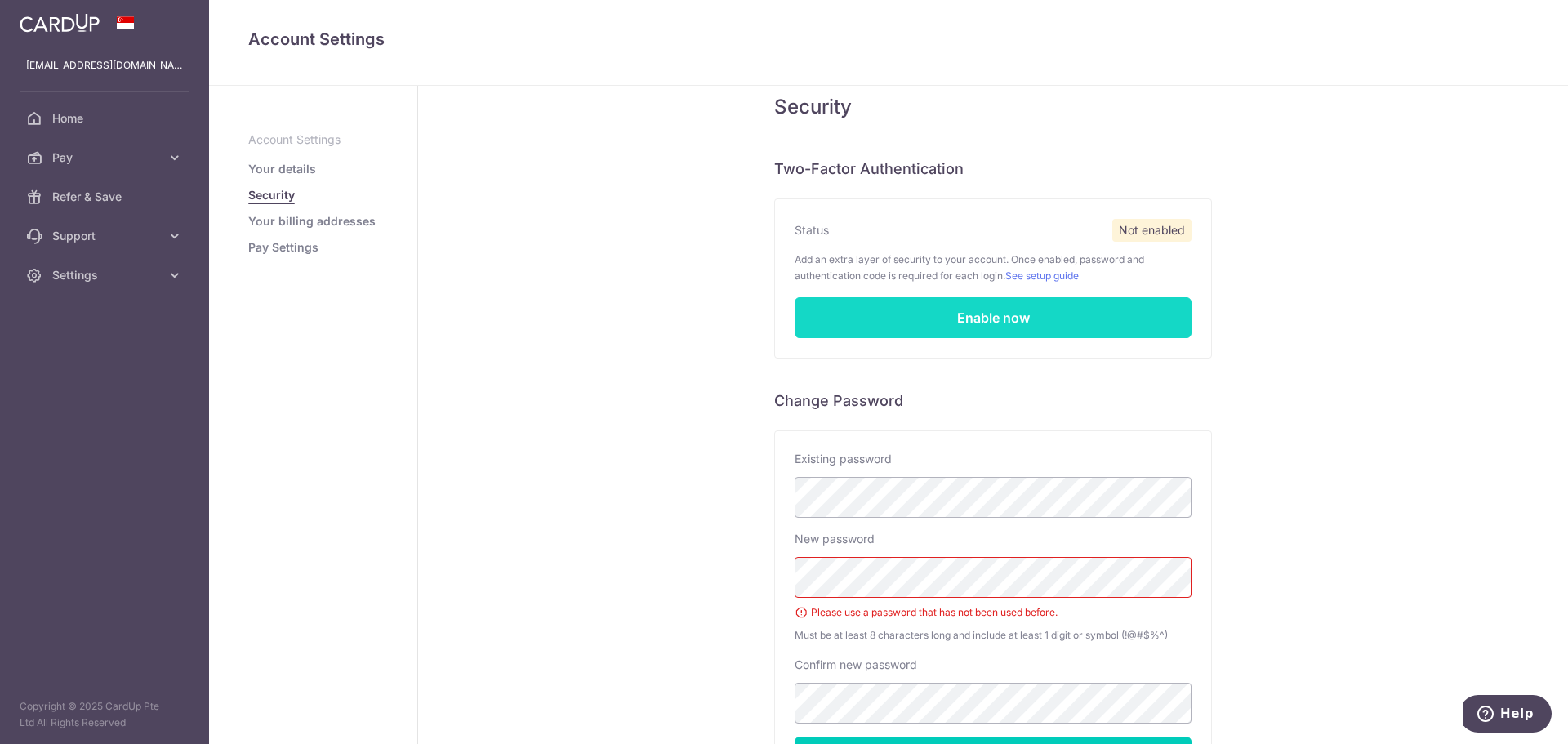
click at [976, 318] on link "Enable now" at bounding box center [994, 317] width 397 height 40
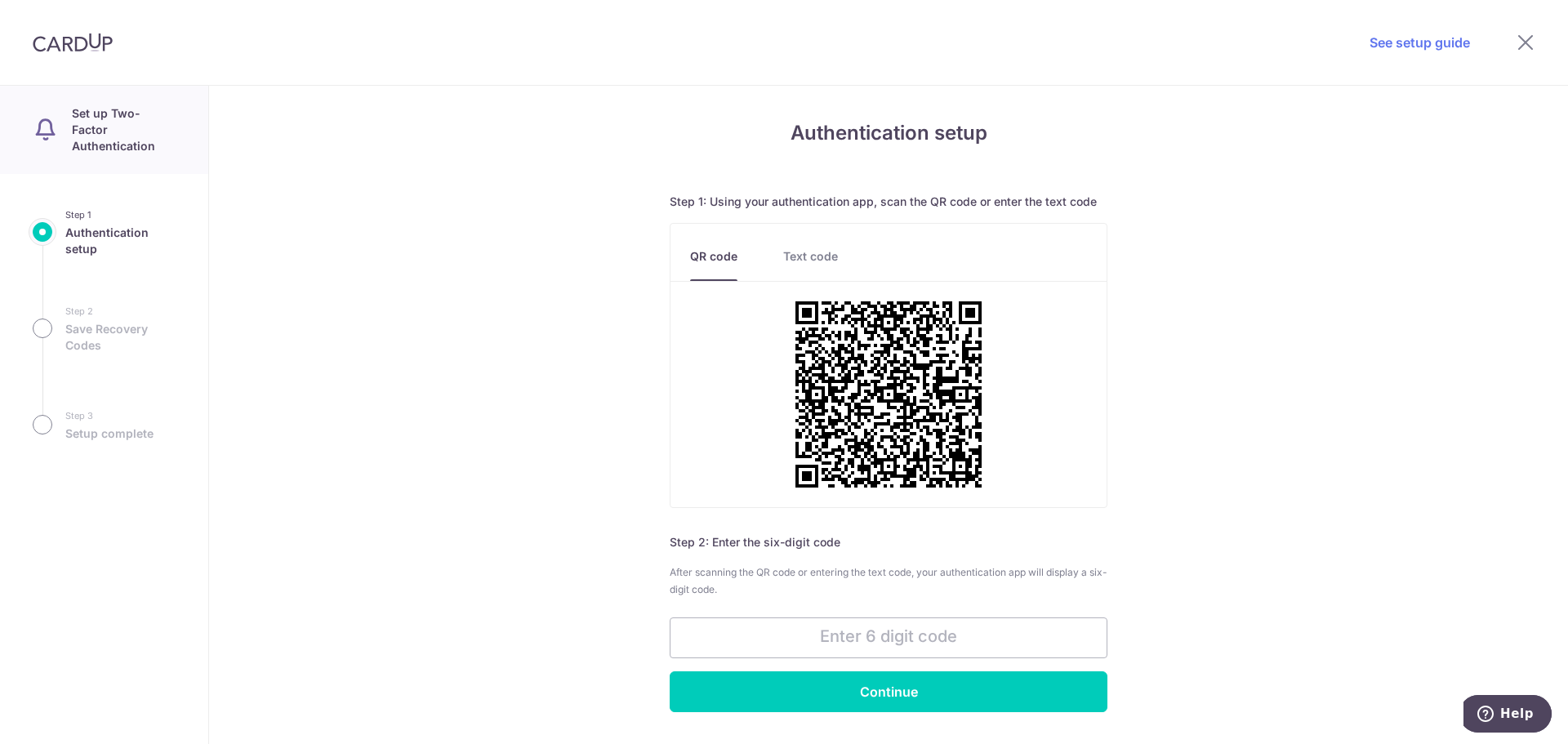
click at [1513, 41] on div at bounding box center [1526, 42] width 85 height 85
click at [1528, 45] on icon at bounding box center [1525, 42] width 19 height 20
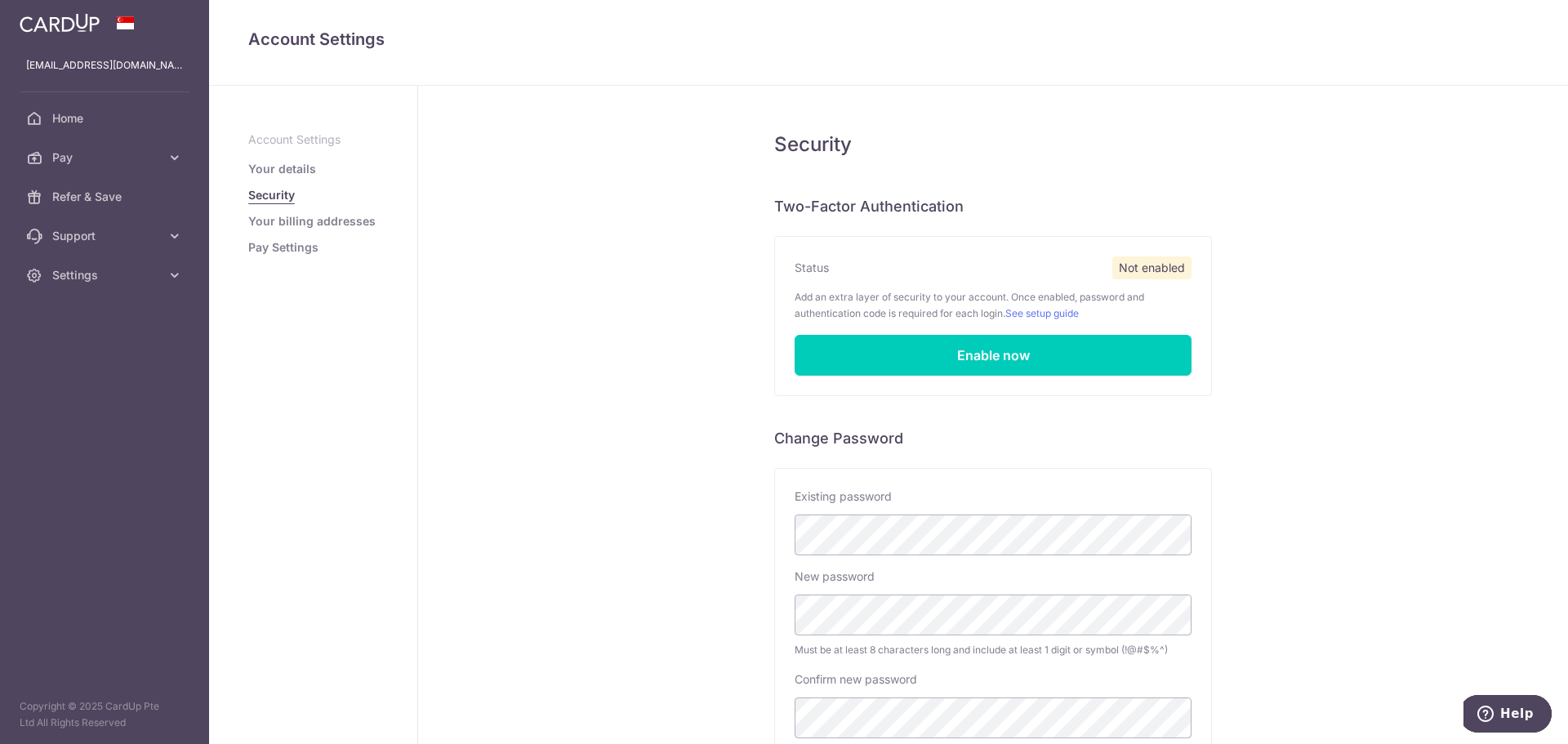
click at [623, 392] on div "Security Two-Factor Authentication Status Not enabled Add an extra layer of sec…" at bounding box center [993, 503] width 1150 height 836
click at [921, 343] on link "Enable now" at bounding box center [994, 355] width 397 height 40
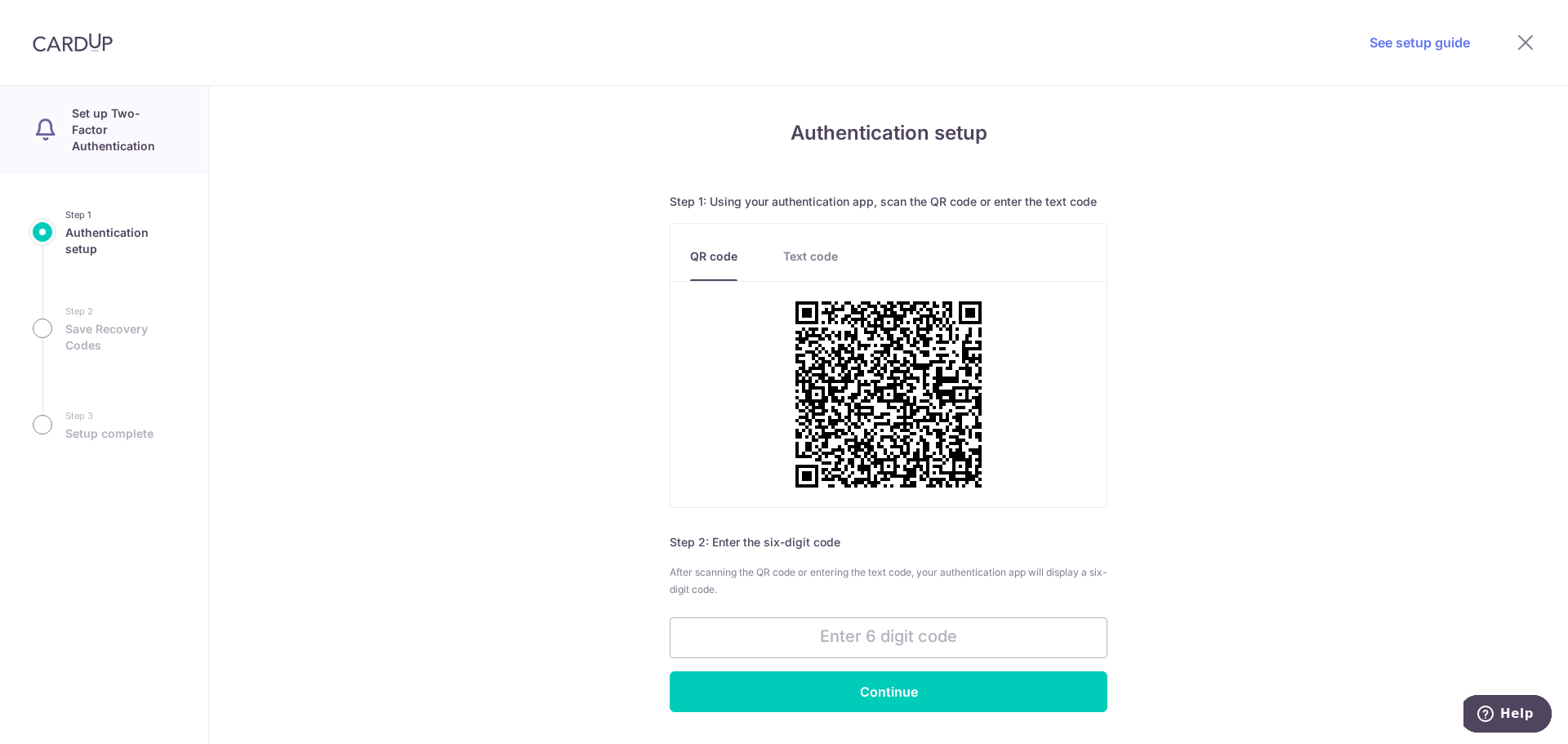
click at [802, 249] on link "Text code" at bounding box center [811, 265] width 55 height 33
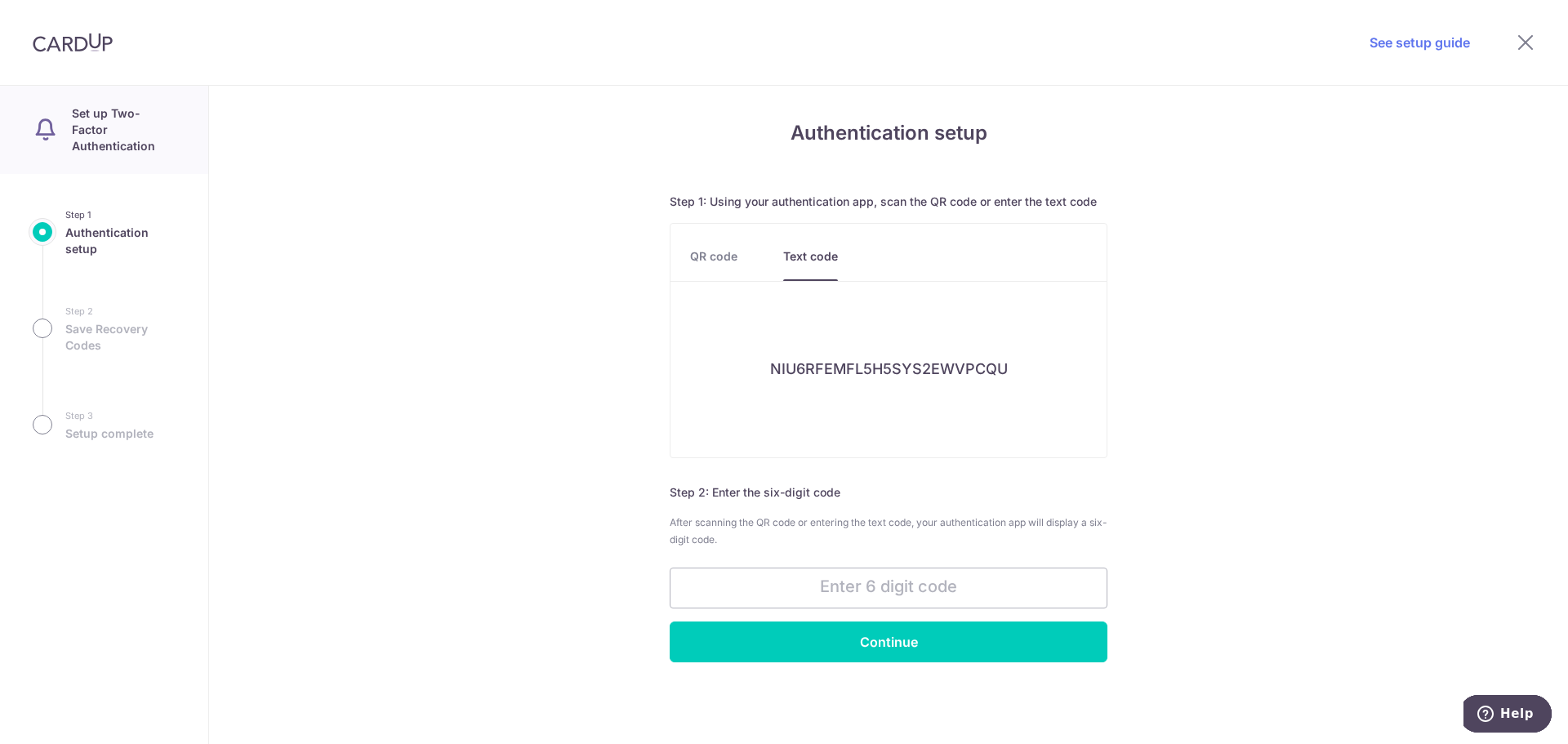
click at [707, 253] on link "QR code" at bounding box center [714, 265] width 48 height 33
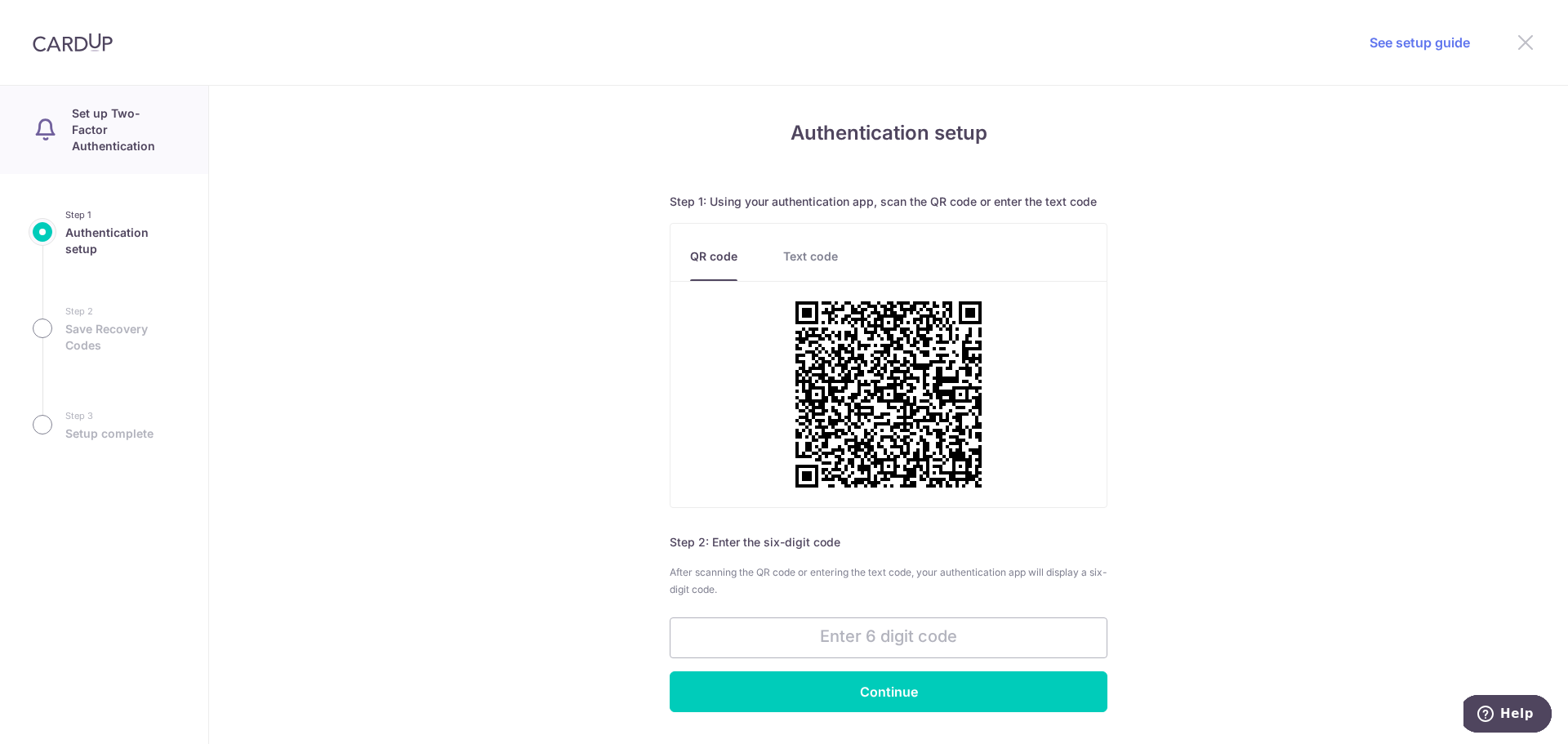
click at [1524, 39] on icon at bounding box center [1525, 42] width 19 height 20
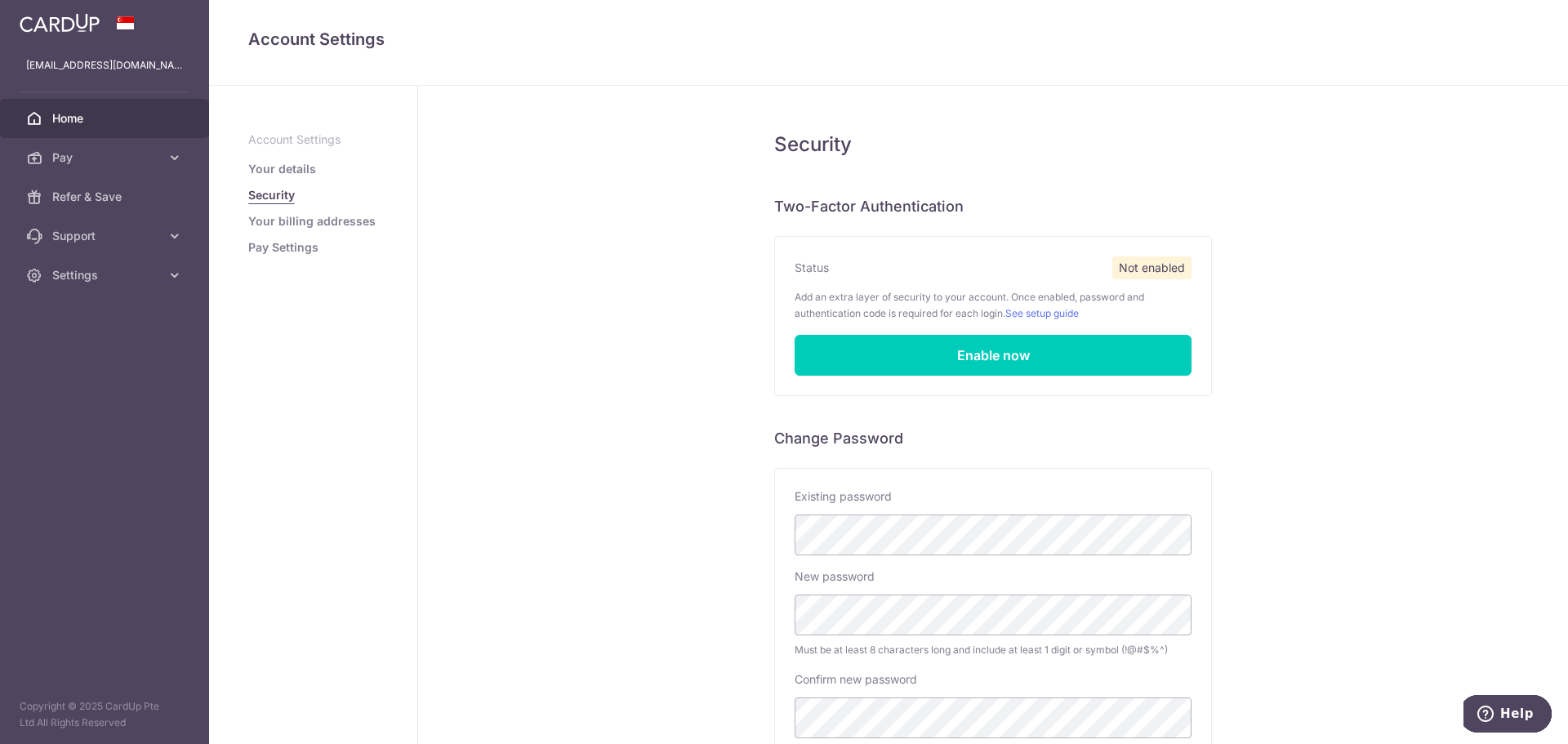
click at [74, 137] on link "Home" at bounding box center [104, 118] width 209 height 39
